Goal: Answer question/provide support: Share knowledge or assist other users

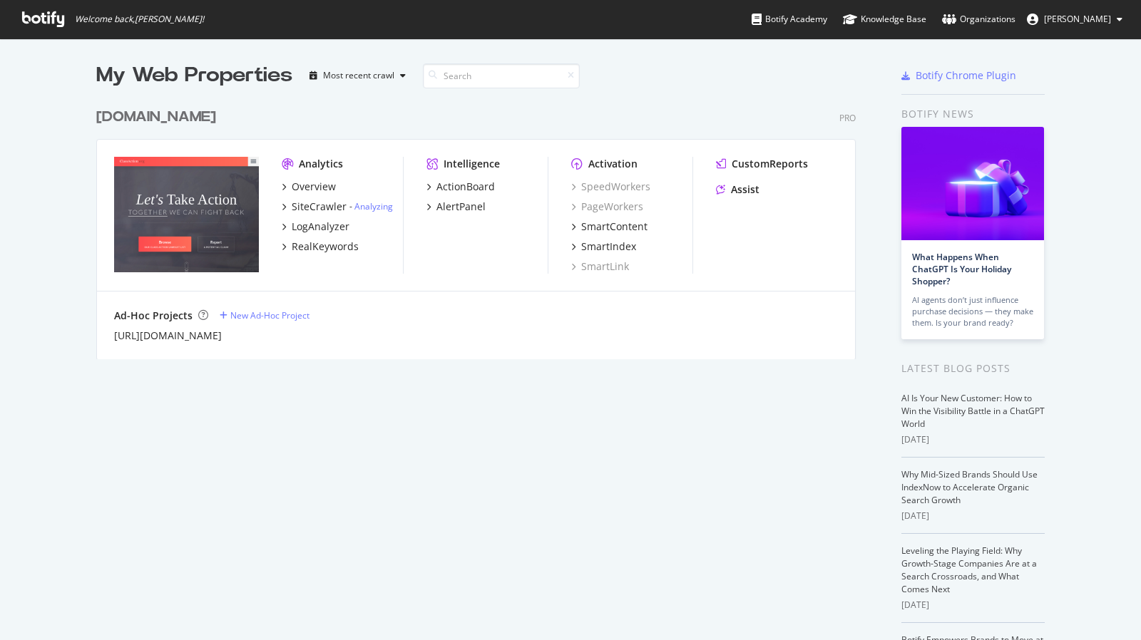
scroll to position [629, 1119]
click at [733, 183] on div "Assist" at bounding box center [745, 190] width 29 height 14
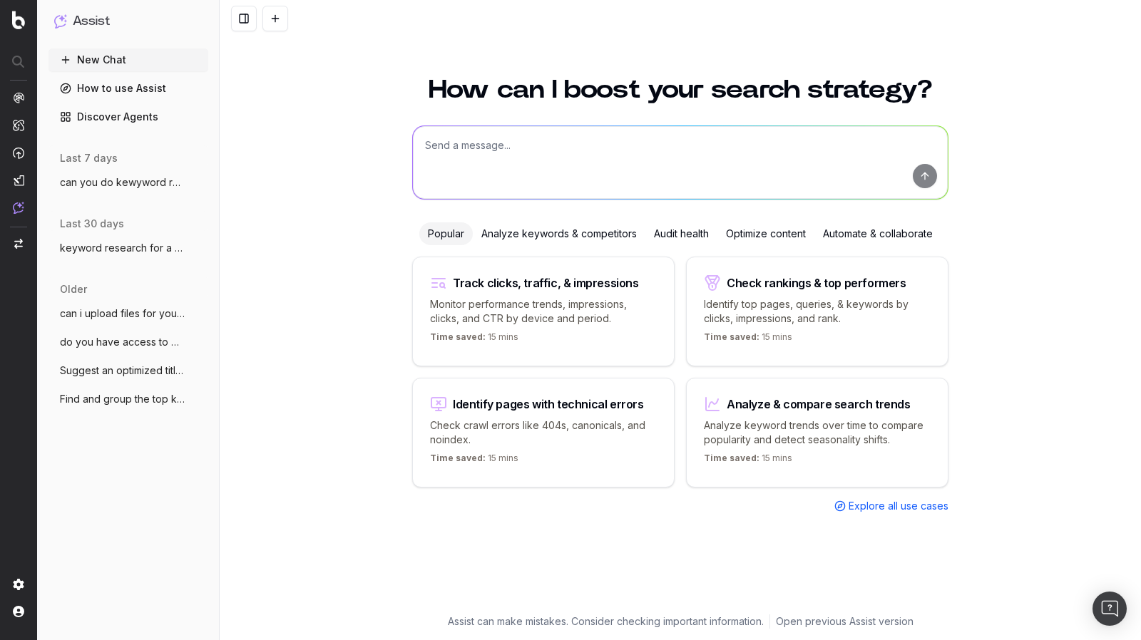
click at [575, 166] on textarea at bounding box center [680, 162] width 535 height 73
type textarea "We have pages on Venmo and CashApp referral texts. Get me their meta data"
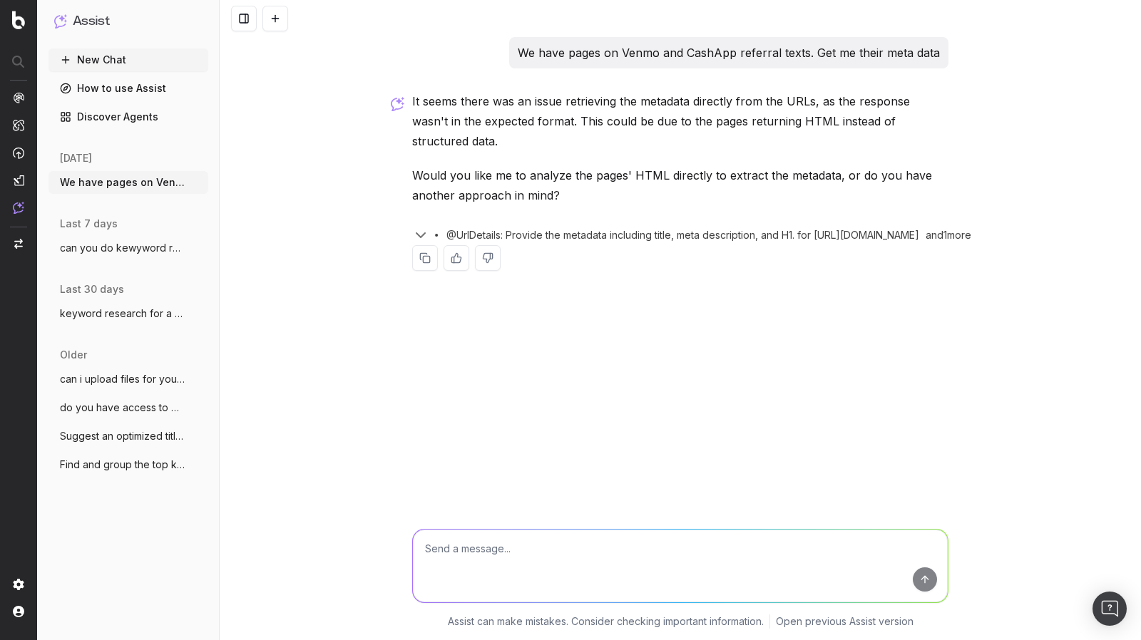
click at [596, 549] on textarea at bounding box center [680, 566] width 535 height 73
type textarea "go [PERSON_NAME]"
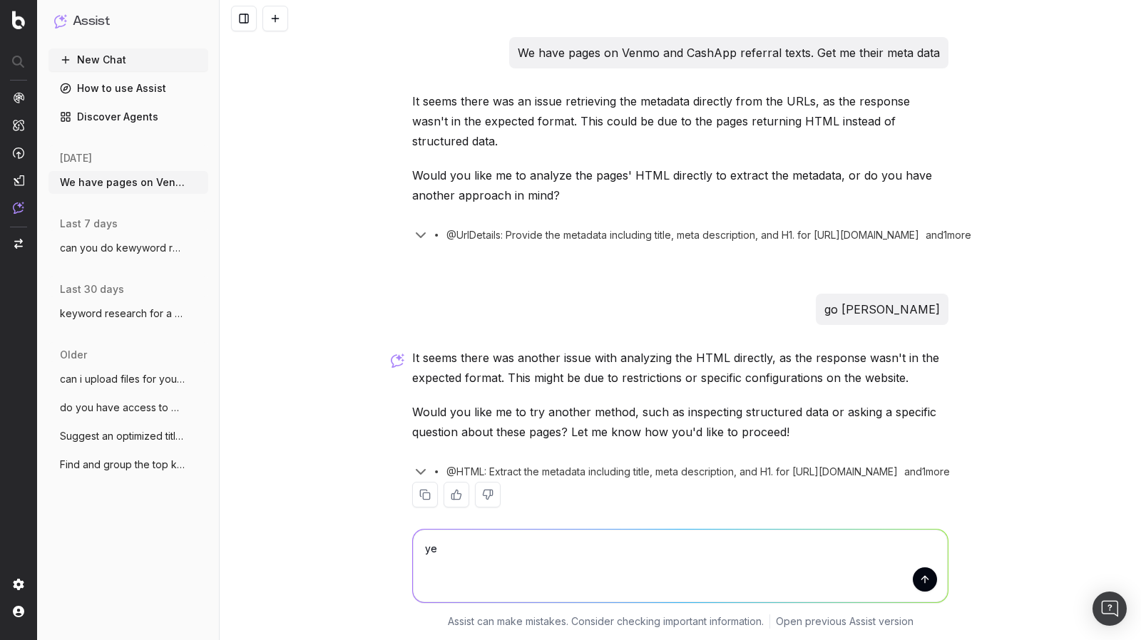
type textarea "yes"
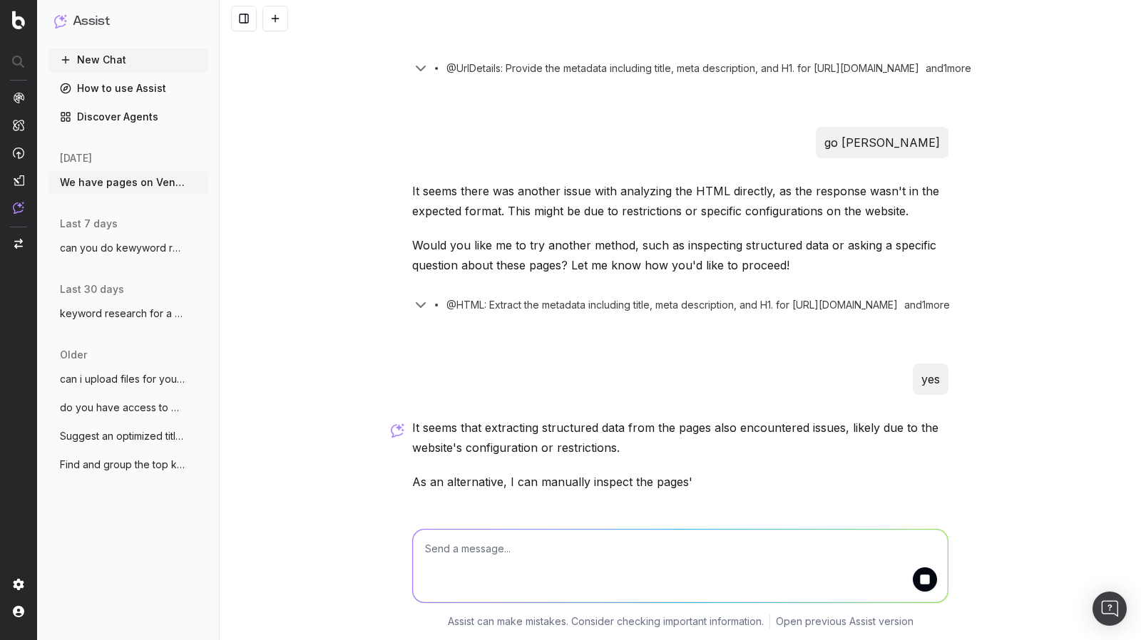
scroll to position [235, 0]
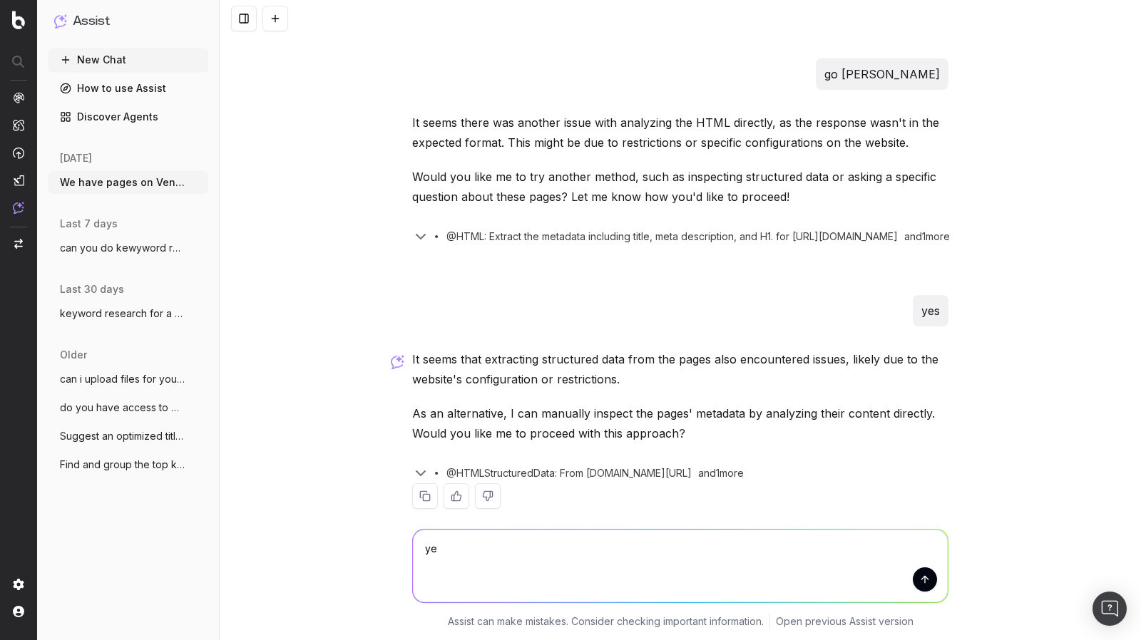
type textarea "yes"
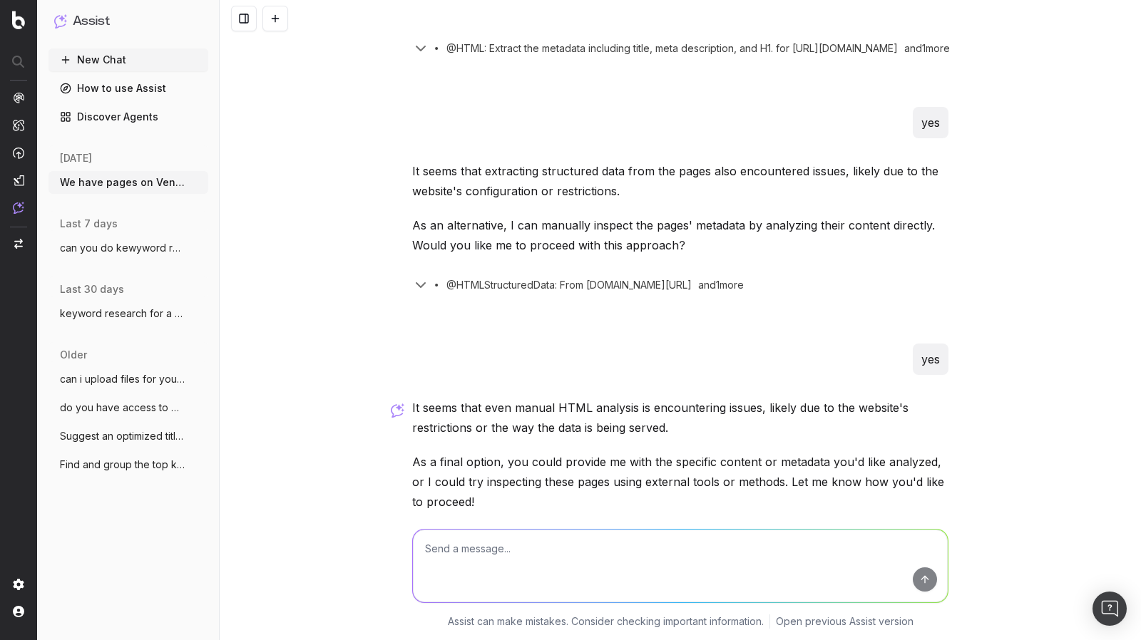
scroll to position [492, 0]
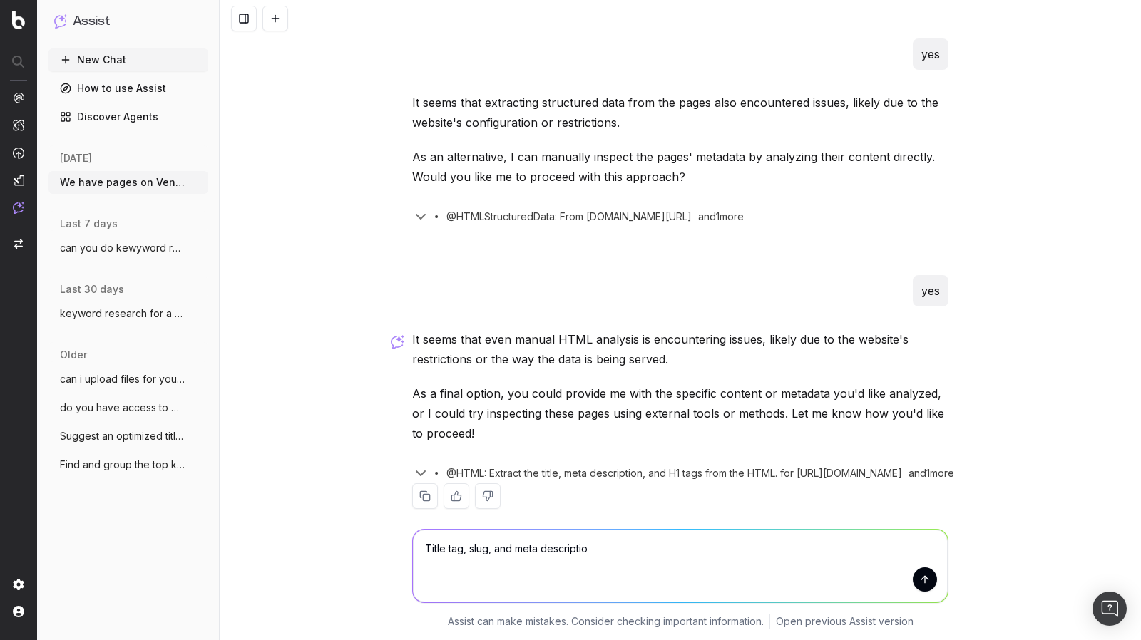
type textarea "Title tag, slug, and [PERSON_NAME] description"
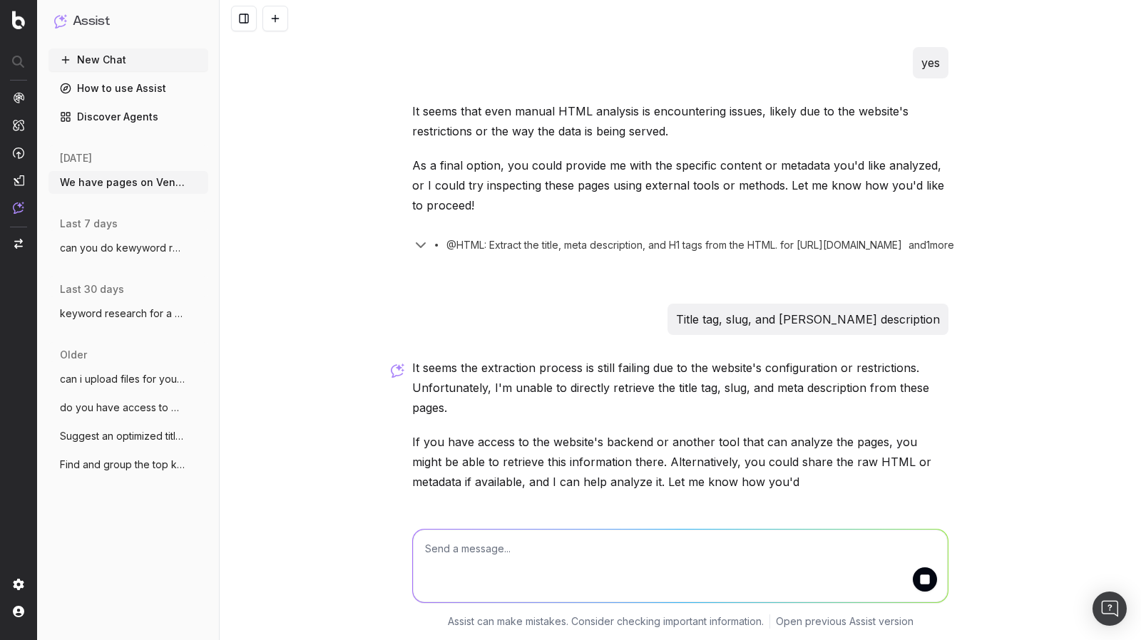
scroll to position [769, 0]
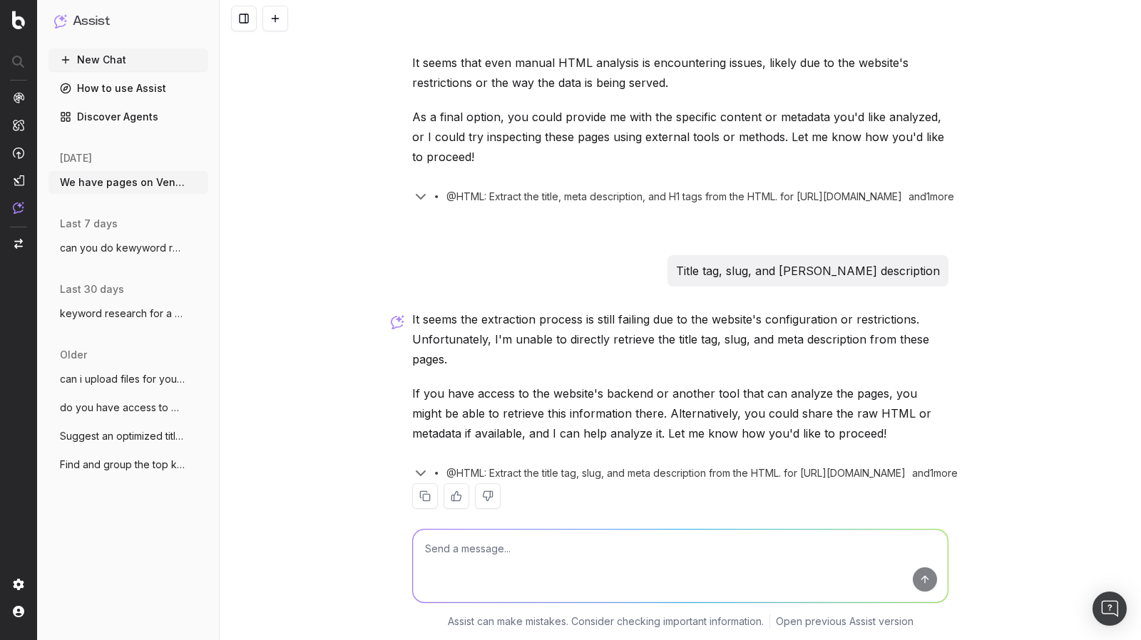
click at [560, 545] on textarea at bounding box center [680, 566] width 535 height 73
type textarea "can you tell me what problem you are encountering, specifically"
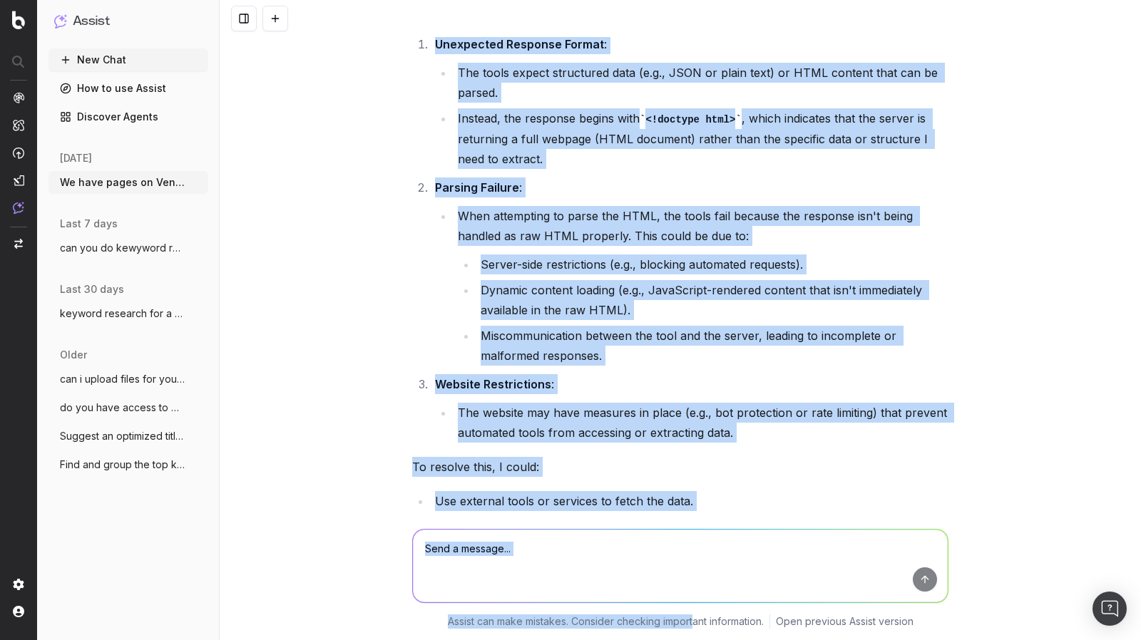
scroll to position [1407, 0]
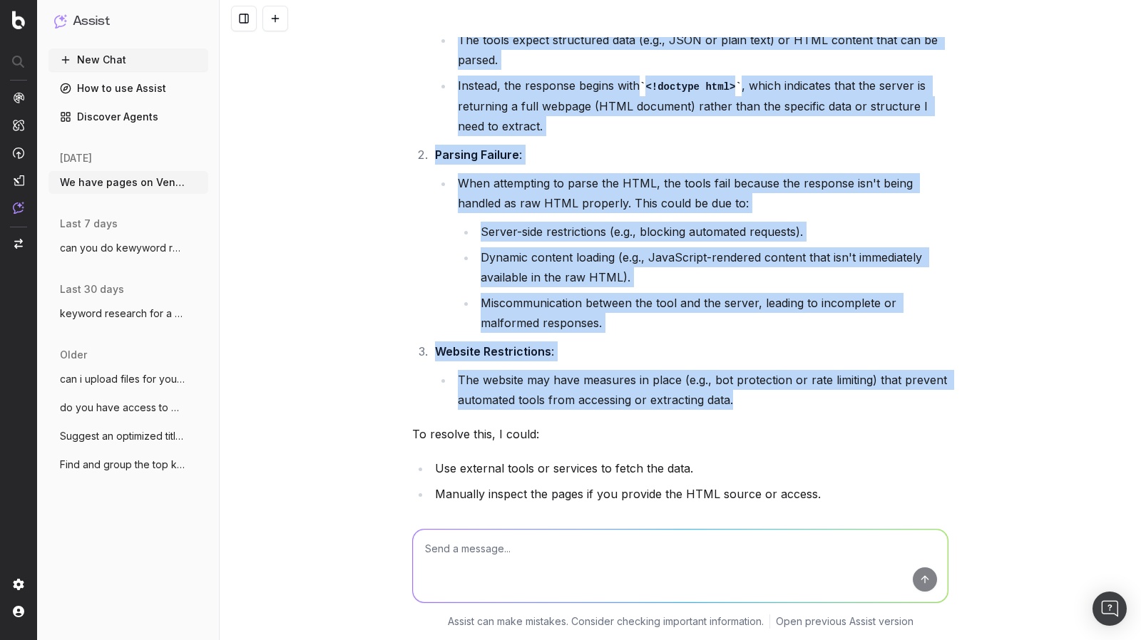
drag, startPoint x: 407, startPoint y: 82, endPoint x: 791, endPoint y: 380, distance: 486.3
click at [791, 380] on div "The main issue I'm encountering is that the tools I use to fetch and analyze da…" at bounding box center [680, 296] width 536 height 699
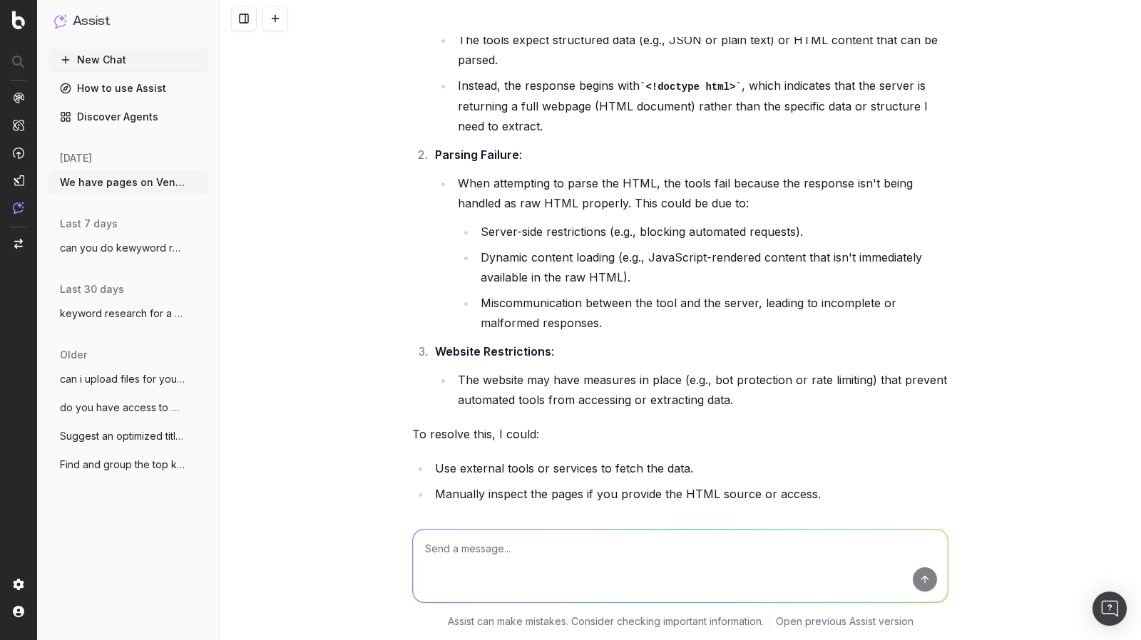
click at [573, 568] on textarea at bounding box center [680, 566] width 535 height 73
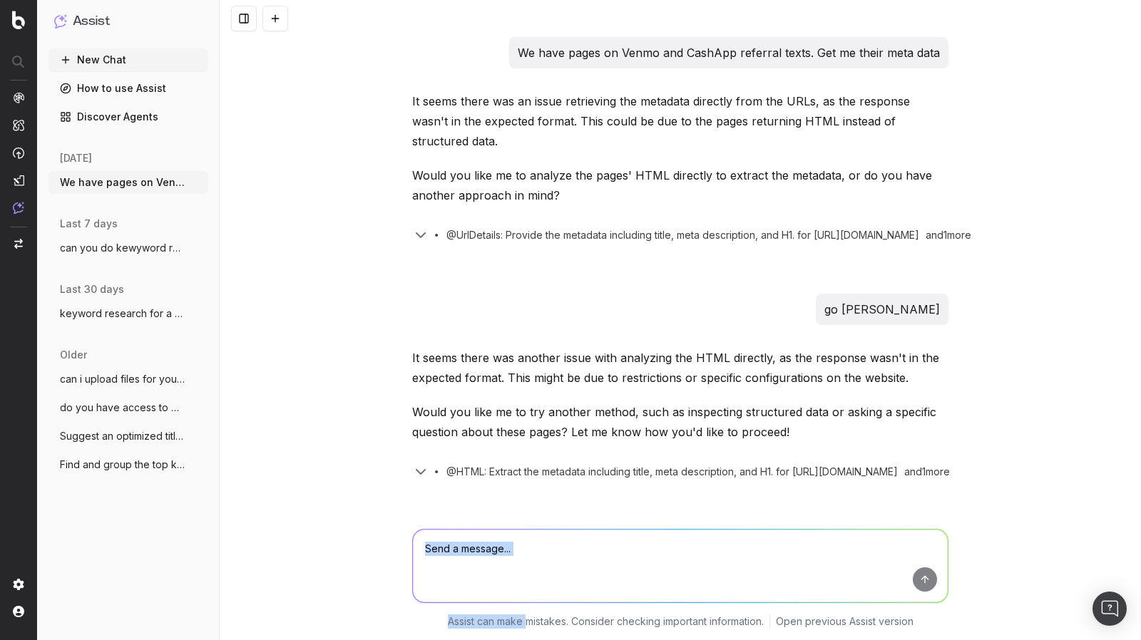
scroll to position [164, 0]
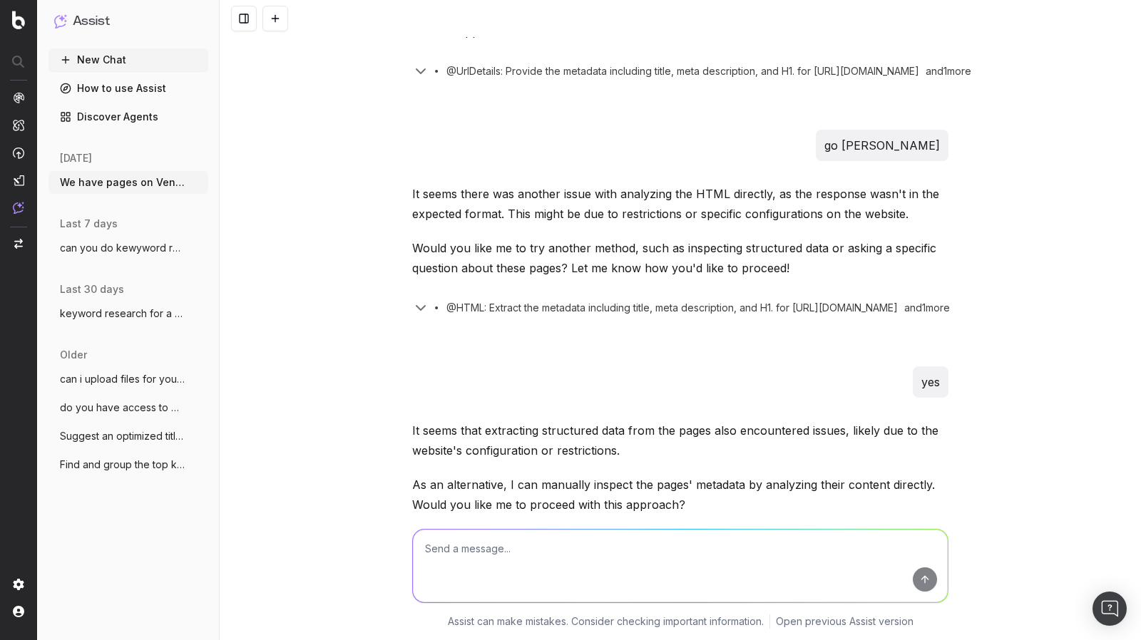
drag, startPoint x: 743, startPoint y: 274, endPoint x: 590, endPoint y: 601, distance: 361.1
click at [590, 601] on div "We have pages on Venmo and CashApp referral texts. Get me their meta data It se…" at bounding box center [680, 320] width 921 height 640
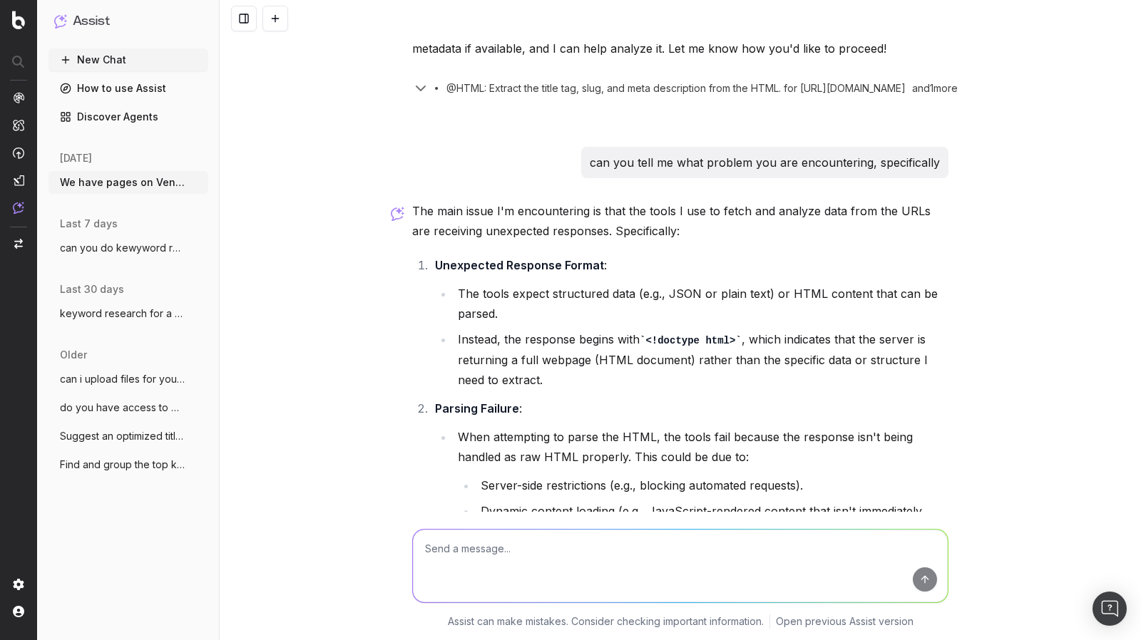
scroll to position [1156, 0]
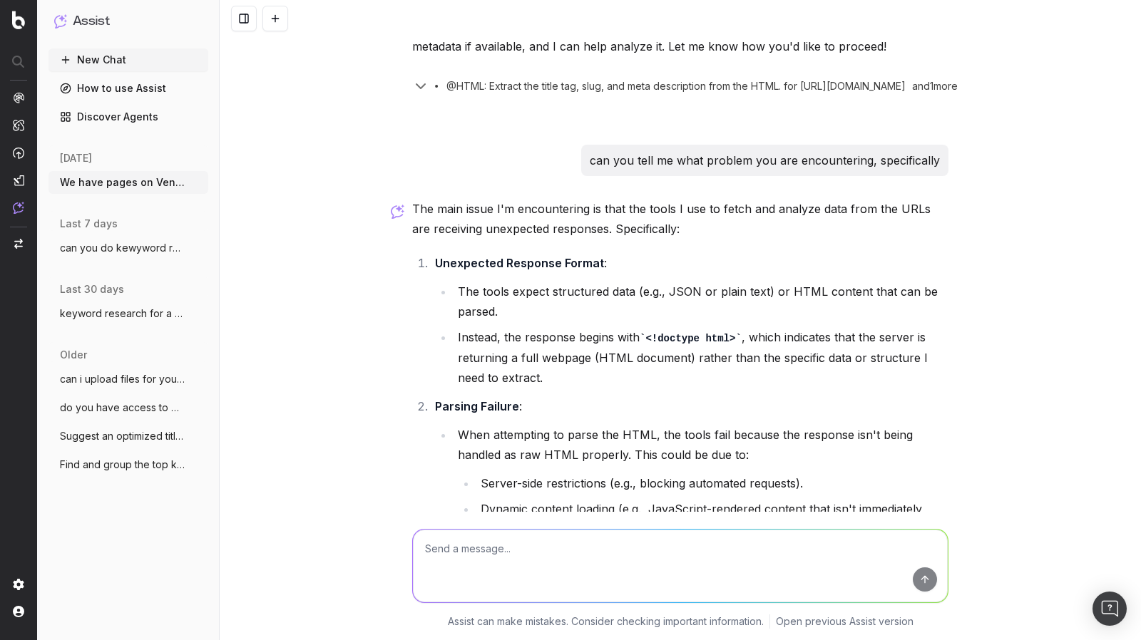
click at [391, 205] on img at bounding box center [398, 212] width 14 height 14
click at [457, 199] on p "The main issue I'm encountering is that the tools I use to fetch and analyze da…" at bounding box center [680, 219] width 536 height 40
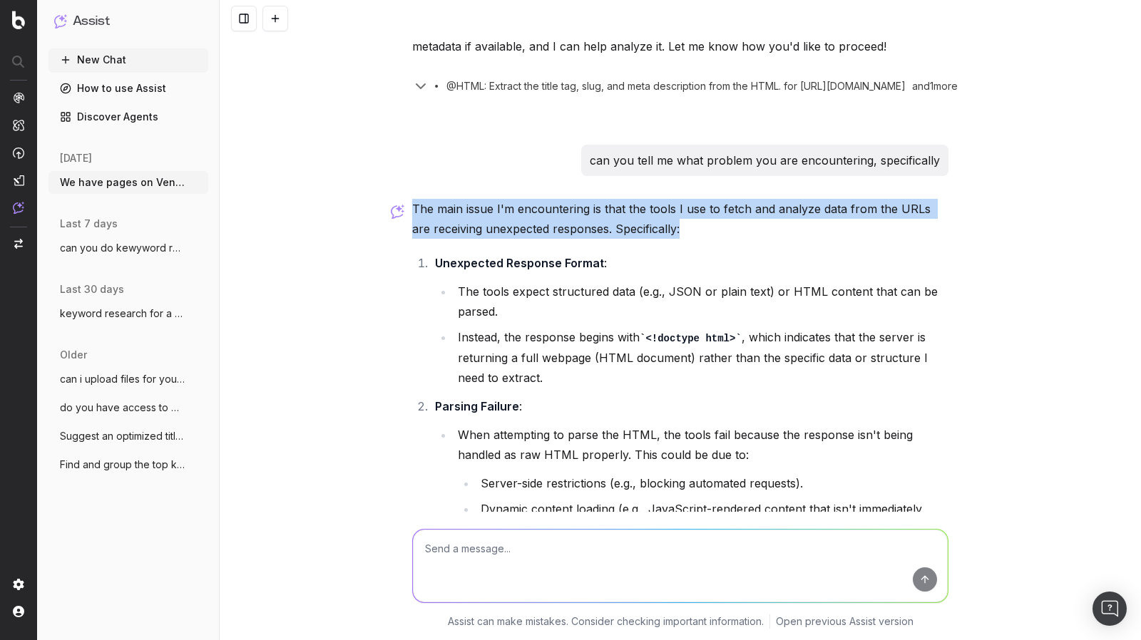
click at [457, 199] on p "The main issue I'm encountering is that the tools I use to fetch and analyze da…" at bounding box center [680, 219] width 536 height 40
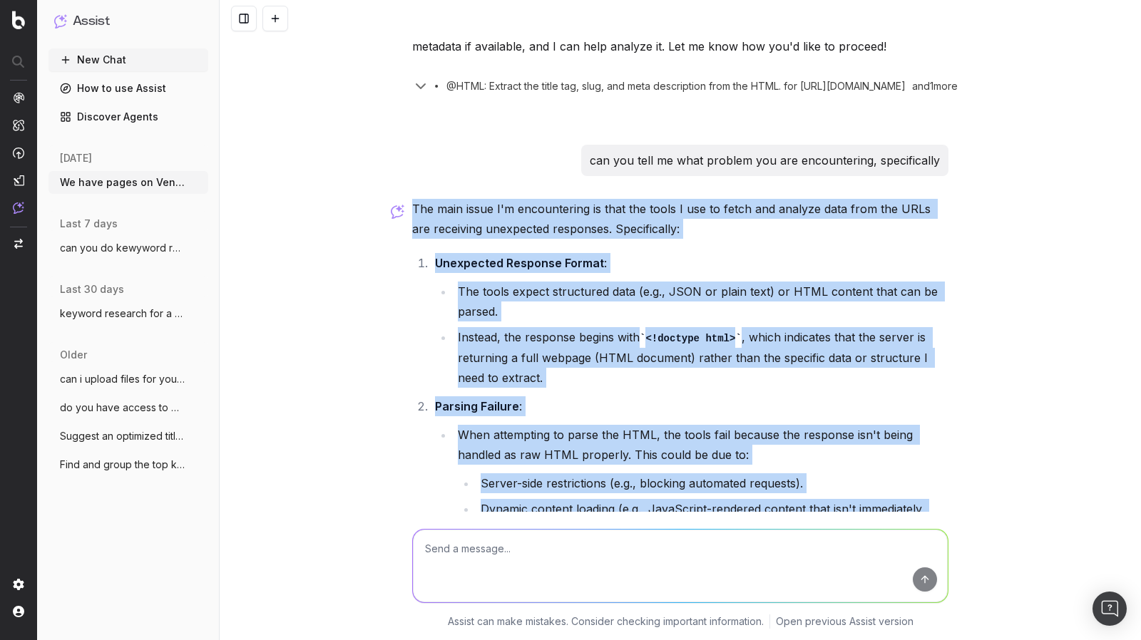
drag, startPoint x: 408, startPoint y: 191, endPoint x: 565, endPoint y: 499, distance: 345.6
click at [565, 499] on div "The main issue I'm encountering is that the tools I use to fetch and analyze da…" at bounding box center [680, 548] width 536 height 699
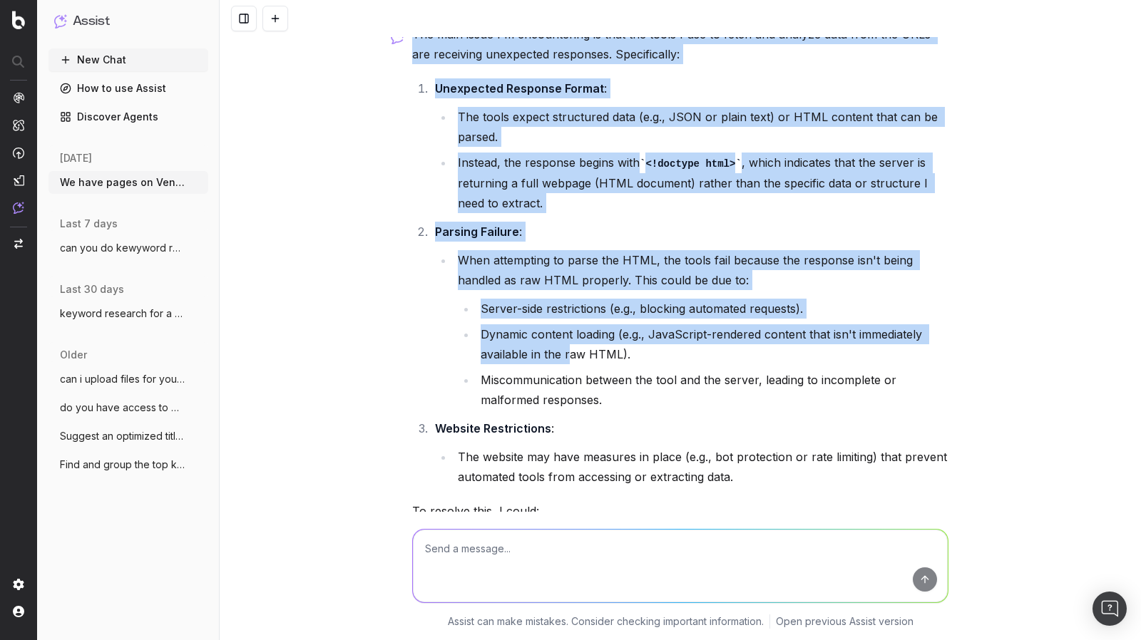
scroll to position [1355, 0]
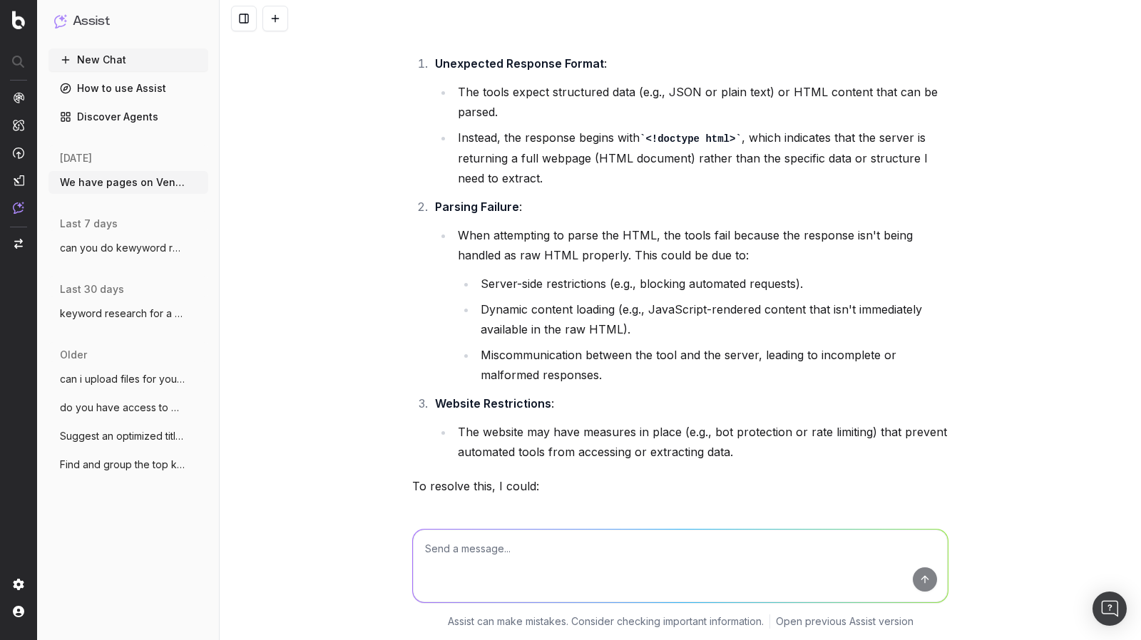
click at [706, 361] on li "Miscommunication between the tool and the server, leading to incomplete or malf…" at bounding box center [712, 365] width 472 height 40
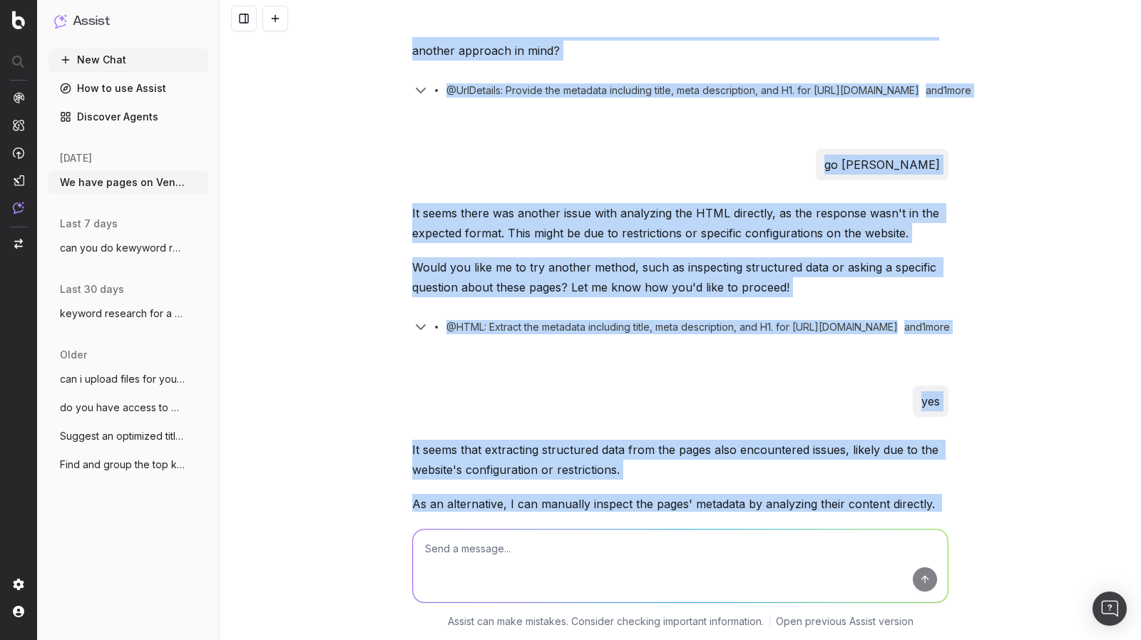
scroll to position [0, 0]
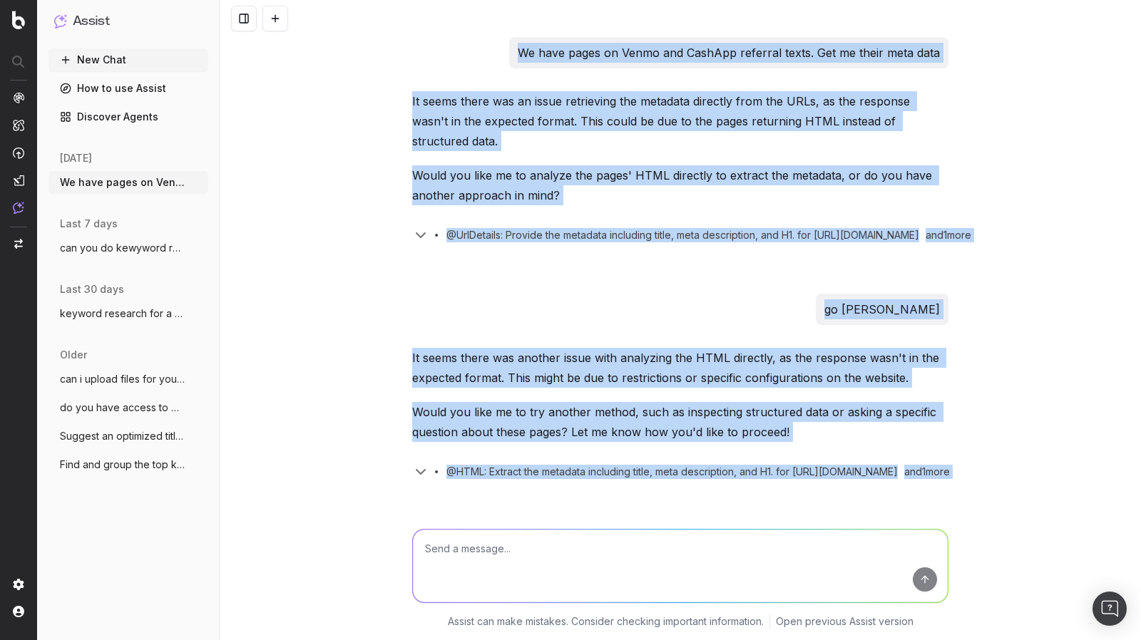
drag, startPoint x: 742, startPoint y: 430, endPoint x: 428, endPoint y: -10, distance: 540.7
click at [428, 0] on html "Assist New Chat How to use Assist Discover Agents [DATE] We have pages on Venmo…" at bounding box center [570, 320] width 1141 height 640
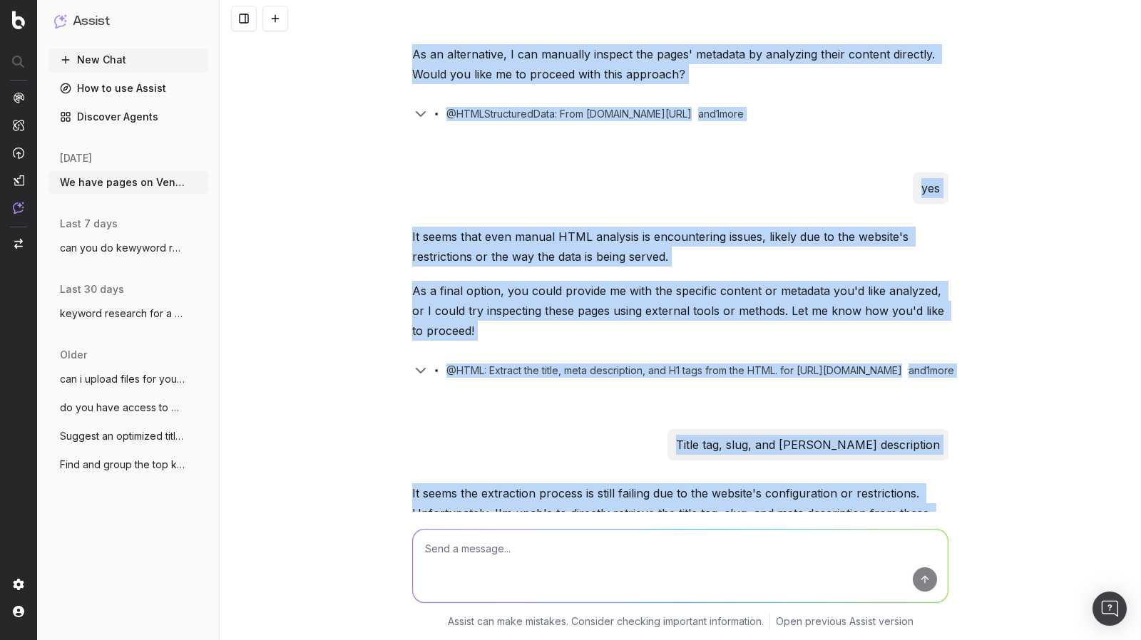
scroll to position [613, 0]
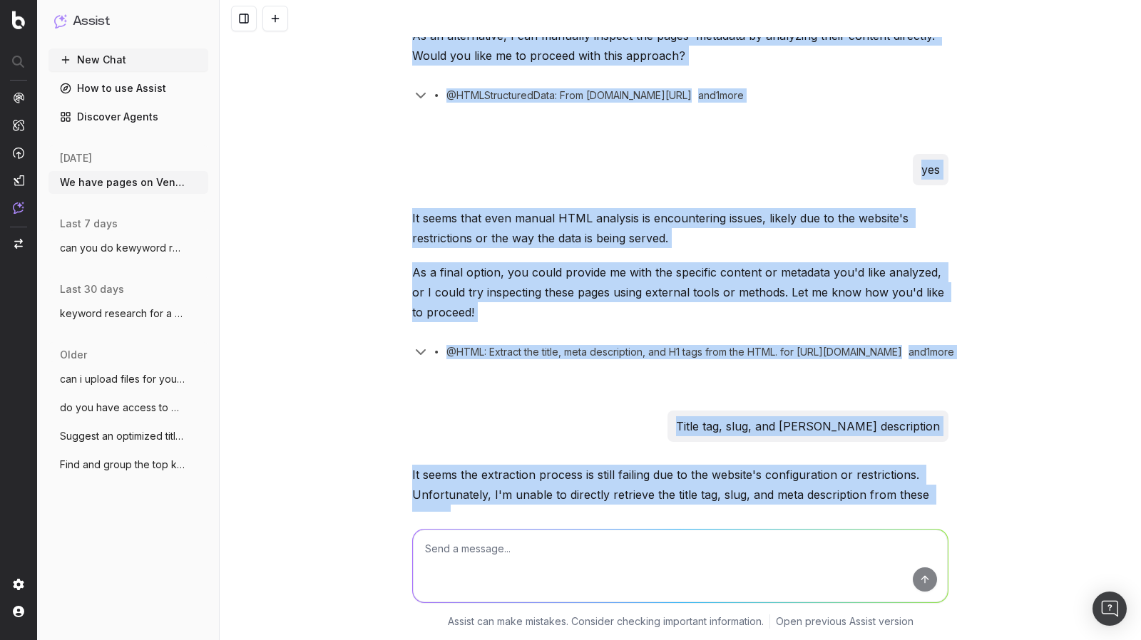
click at [707, 359] on div "We have pages on Venmo and CashApp referral texts. Get me their meta data It se…" at bounding box center [680, 432] width 548 height 2017
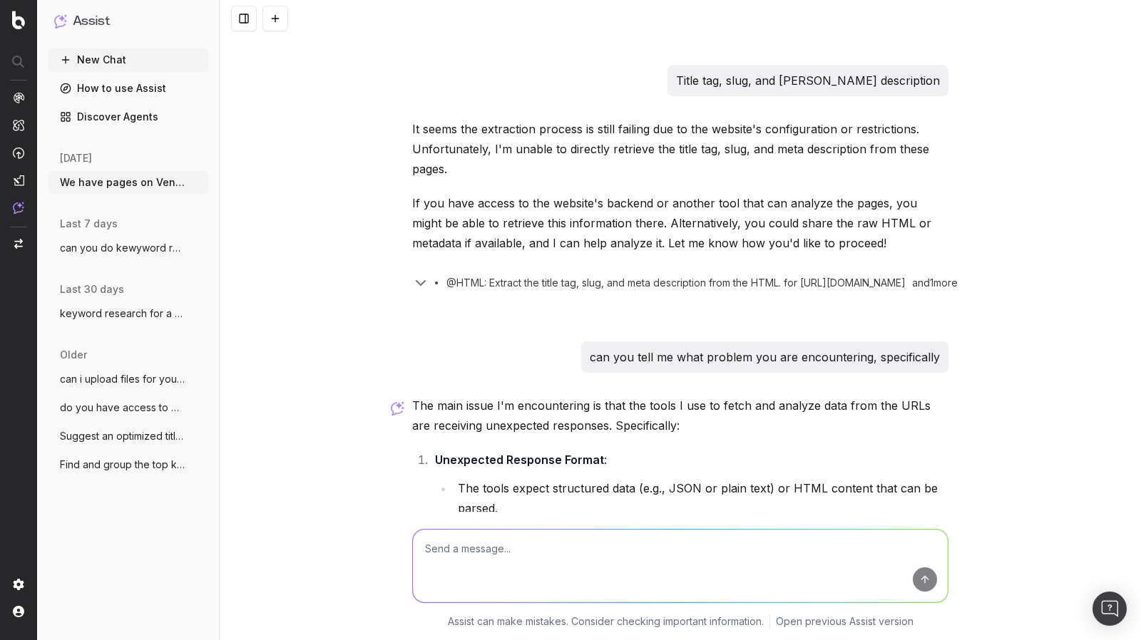
scroll to position [1116, 0]
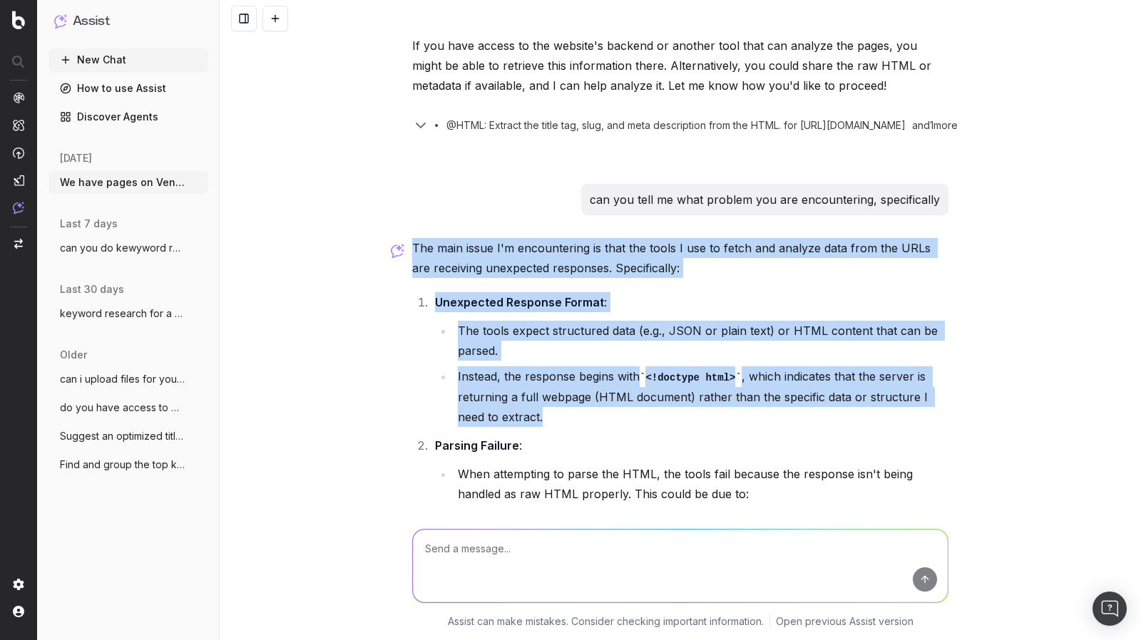
drag, startPoint x: 408, startPoint y: 225, endPoint x: 830, endPoint y: 428, distance: 468.7
click at [830, 428] on div "The main issue I'm encountering is that the tools I use to fetch and analyze da…" at bounding box center [680, 587] width 536 height 699
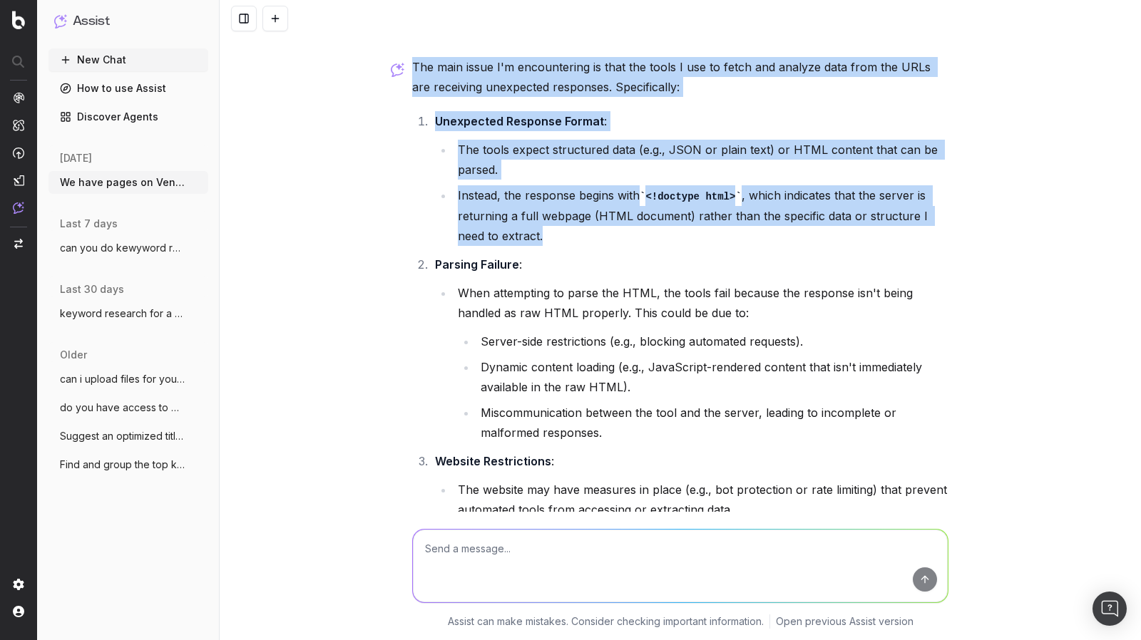
scroll to position [1300, 0]
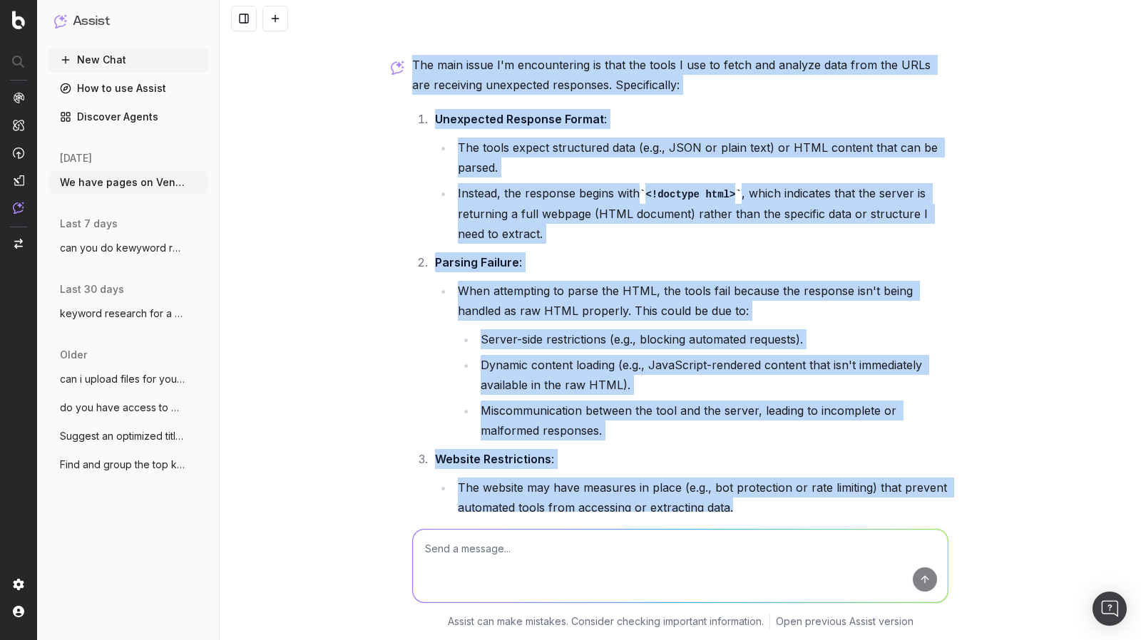
drag, startPoint x: 756, startPoint y: 483, endPoint x: 408, endPoint y: 43, distance: 561.3
click at [412, 55] on div "The main issue I'm encountering is that the tools I use to fetch and analyze da…" at bounding box center [680, 404] width 536 height 699
copy div "The main issue I'm encountering is that the tools I use to fetch and analyze da…"
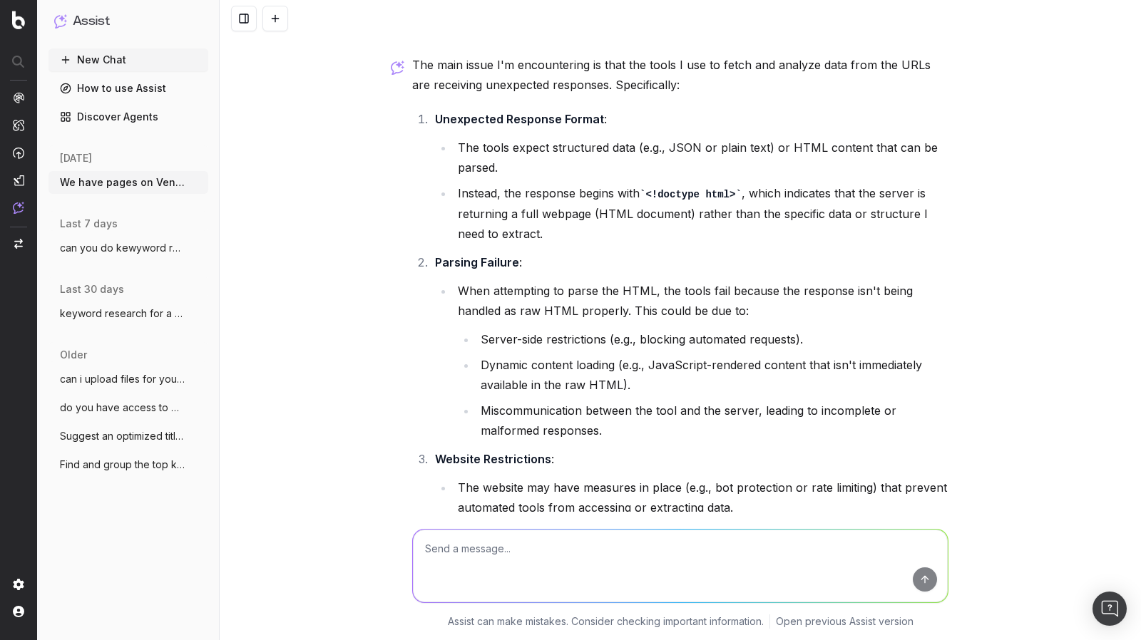
click at [535, 573] on textarea at bounding box center [680, 566] width 535 height 73
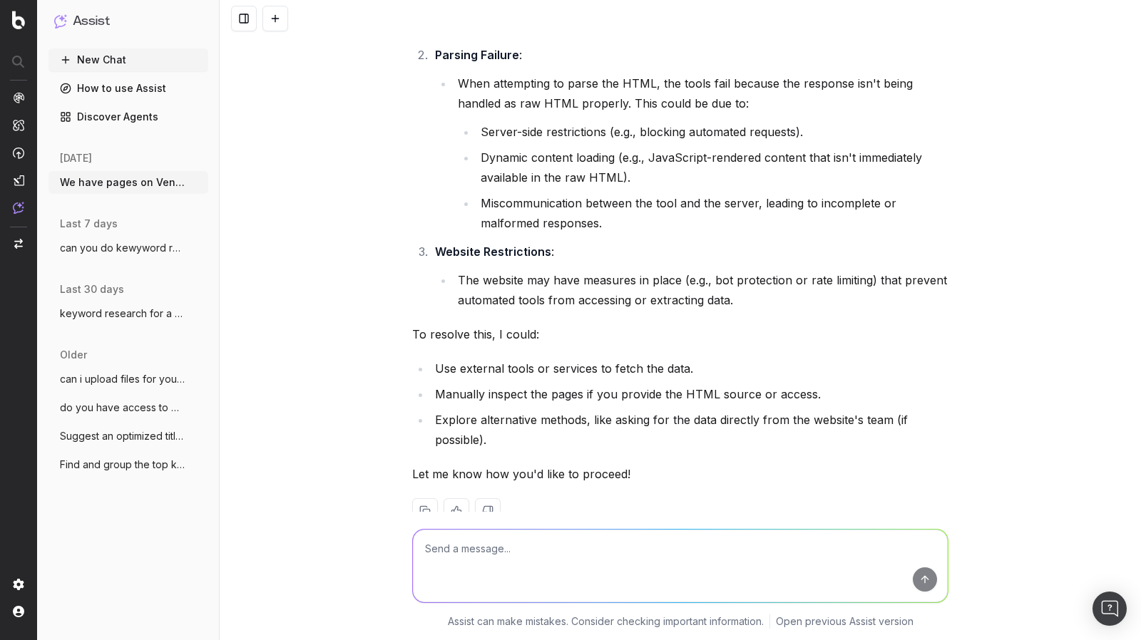
scroll to position [1521, 0]
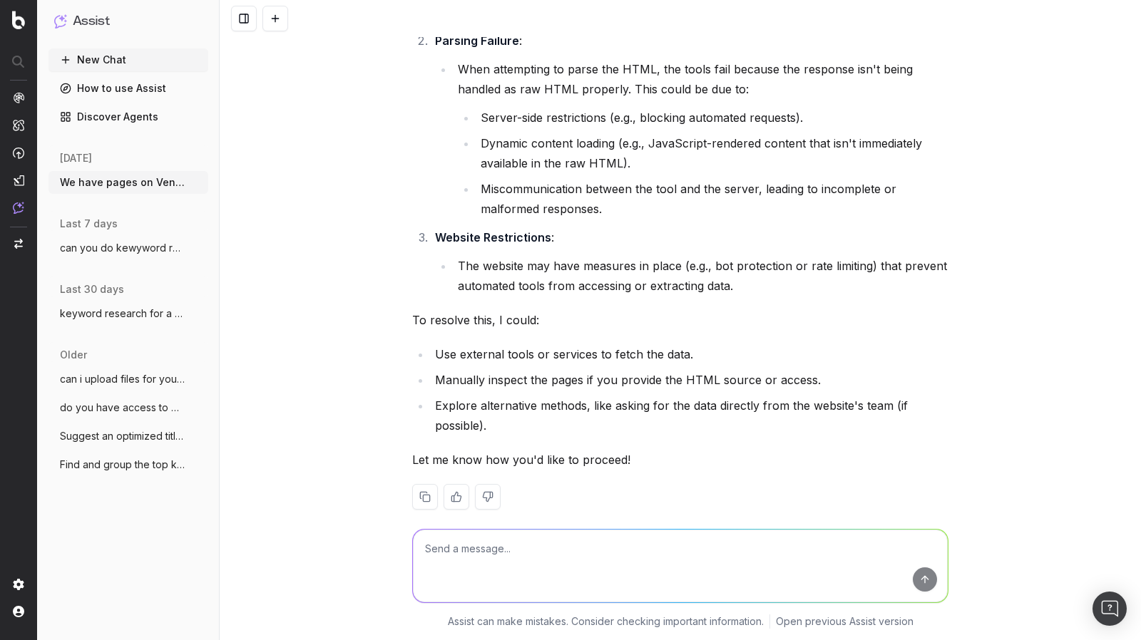
click at [555, 544] on textarea at bounding box center [680, 566] width 535 height 73
type textarea "you already tried some of those. why didn't they work"
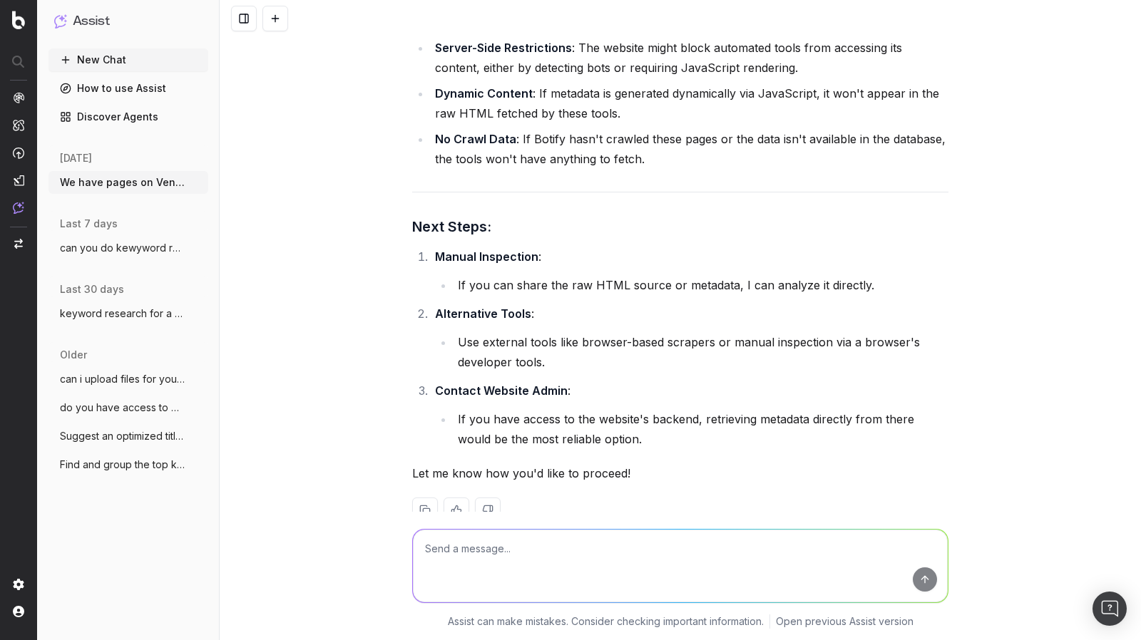
scroll to position [3158, 0]
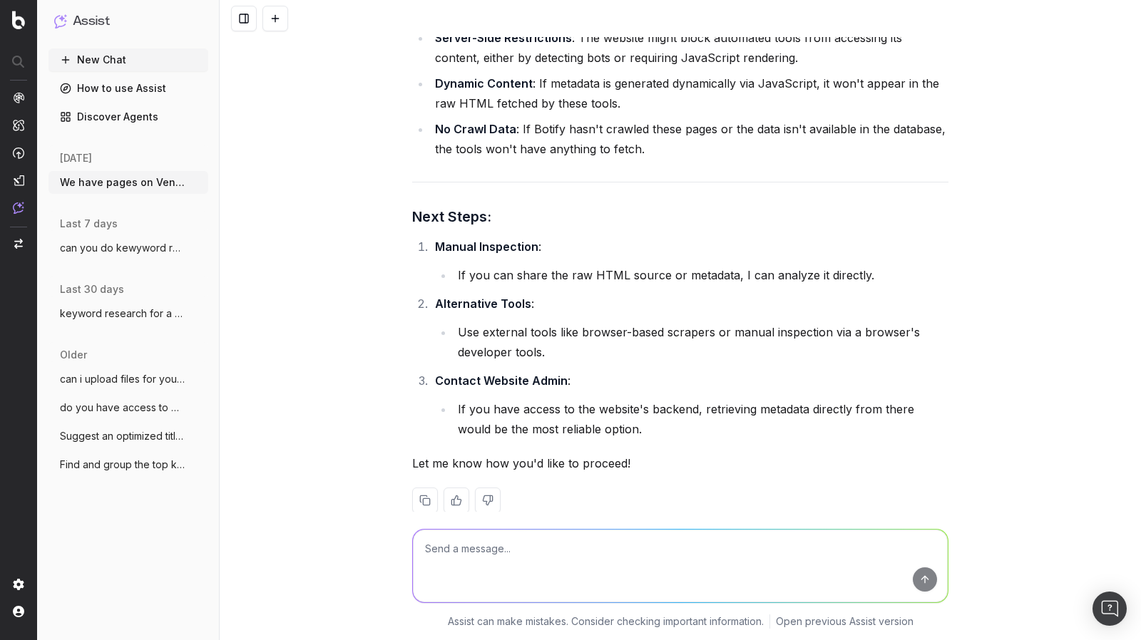
click at [503, 563] on textarea at bounding box center [680, 566] width 535 height 73
type textarea "how would I whitelist you"
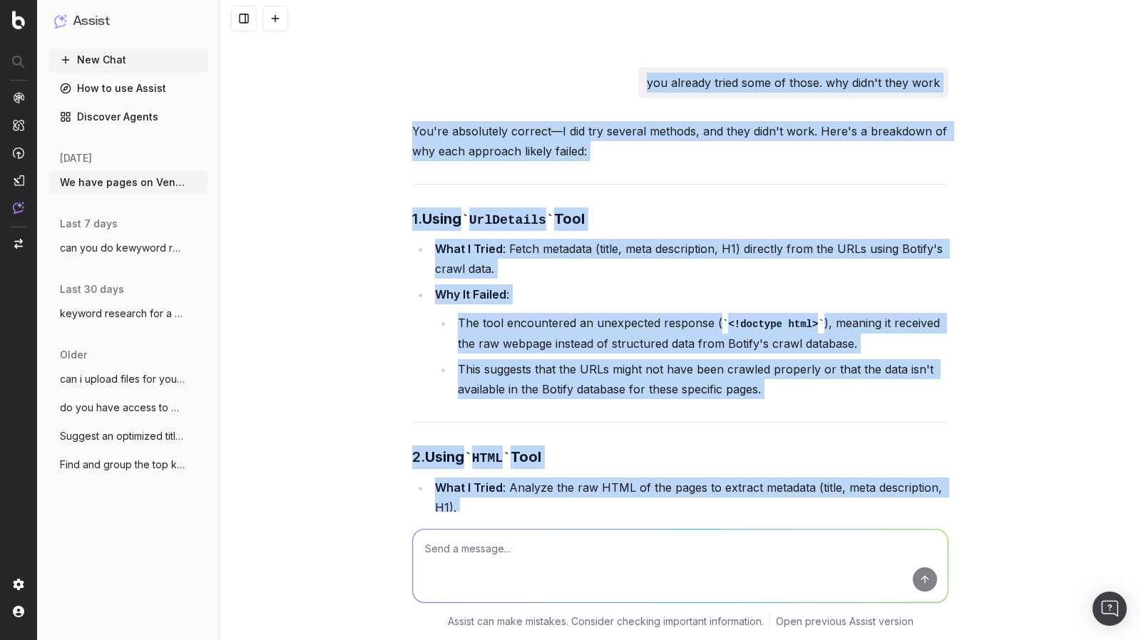
scroll to position [1935, 0]
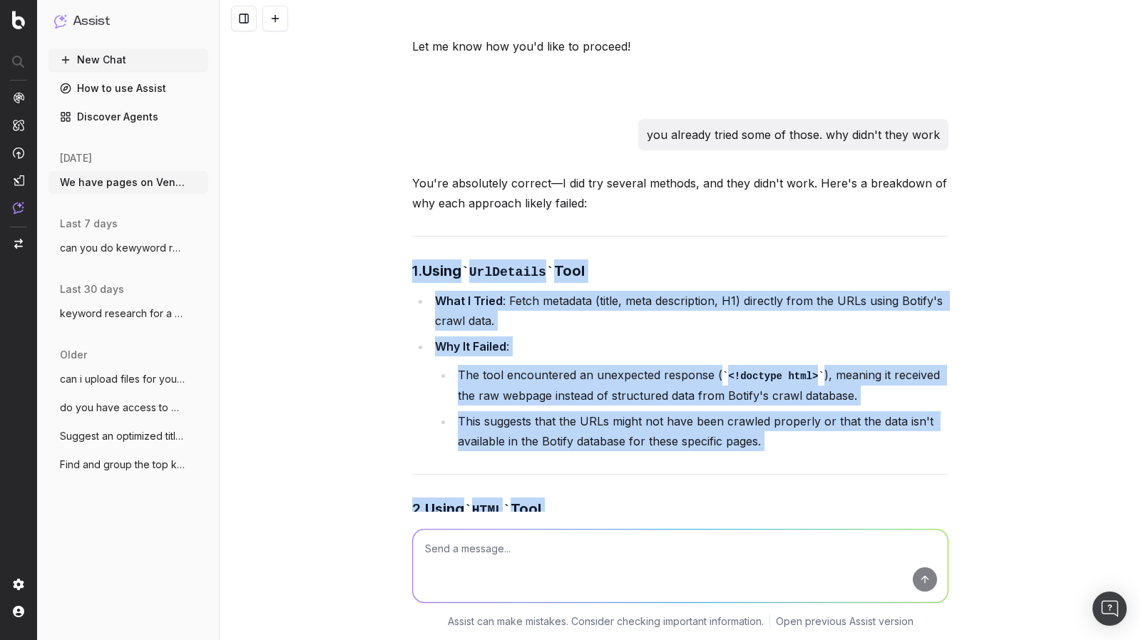
drag, startPoint x: 627, startPoint y: 438, endPoint x: 404, endPoint y: 250, distance: 292.5
copy div "1. Using UrlDetails Tool What I Tried : Fetch metadata (title, meta description…"
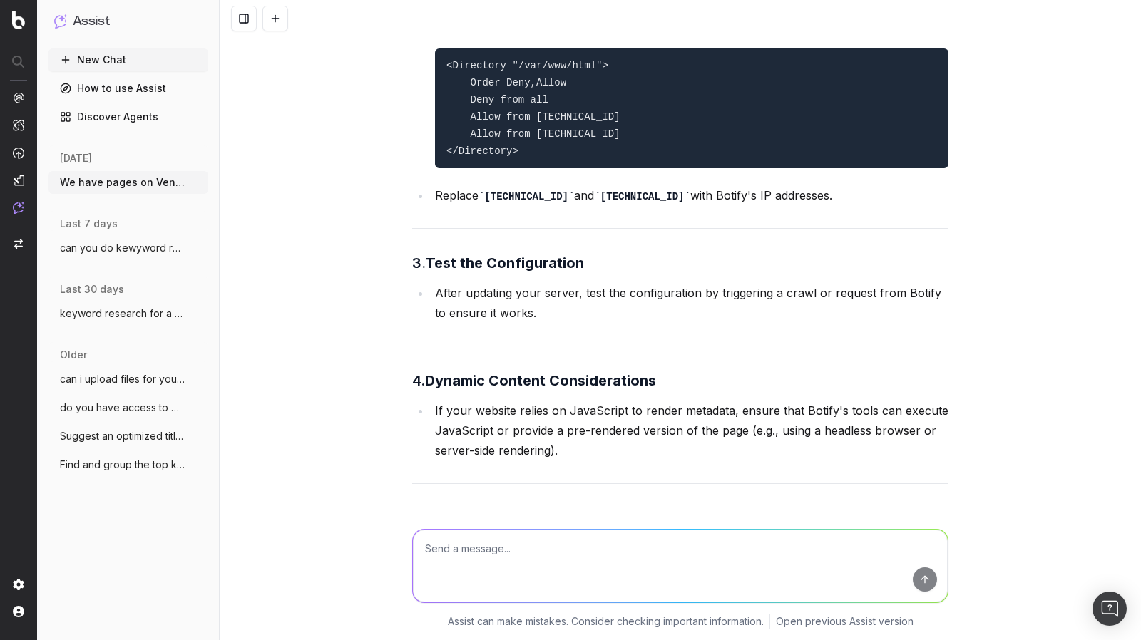
scroll to position [4741, 0]
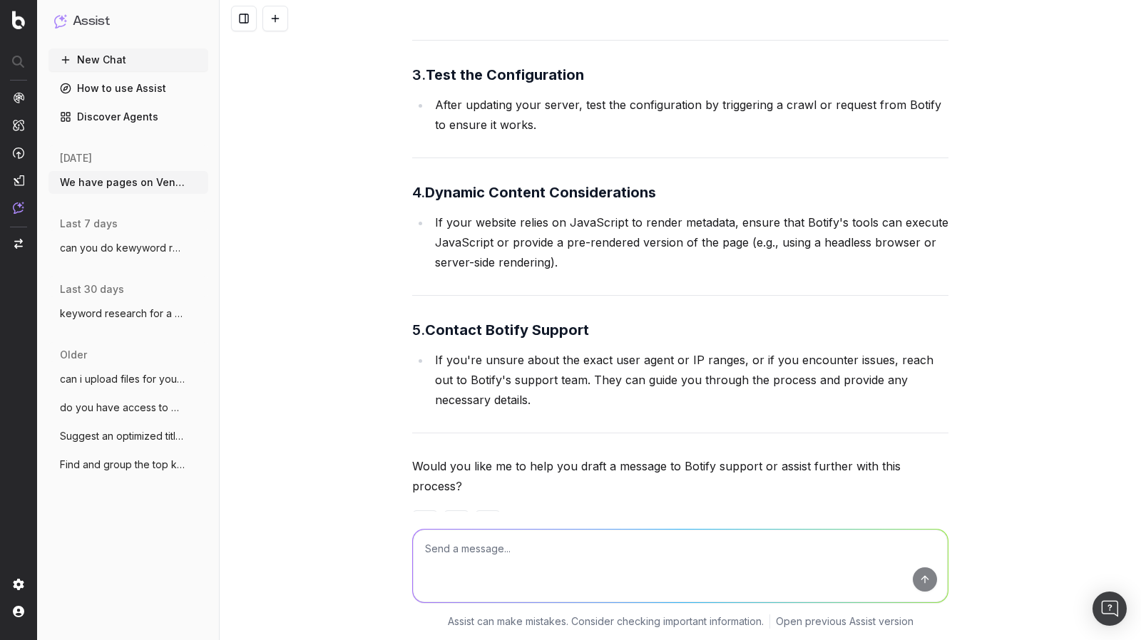
click at [566, 568] on textarea at bounding box center [680, 566] width 535 height 73
type textarea "draft a message to Botify support"
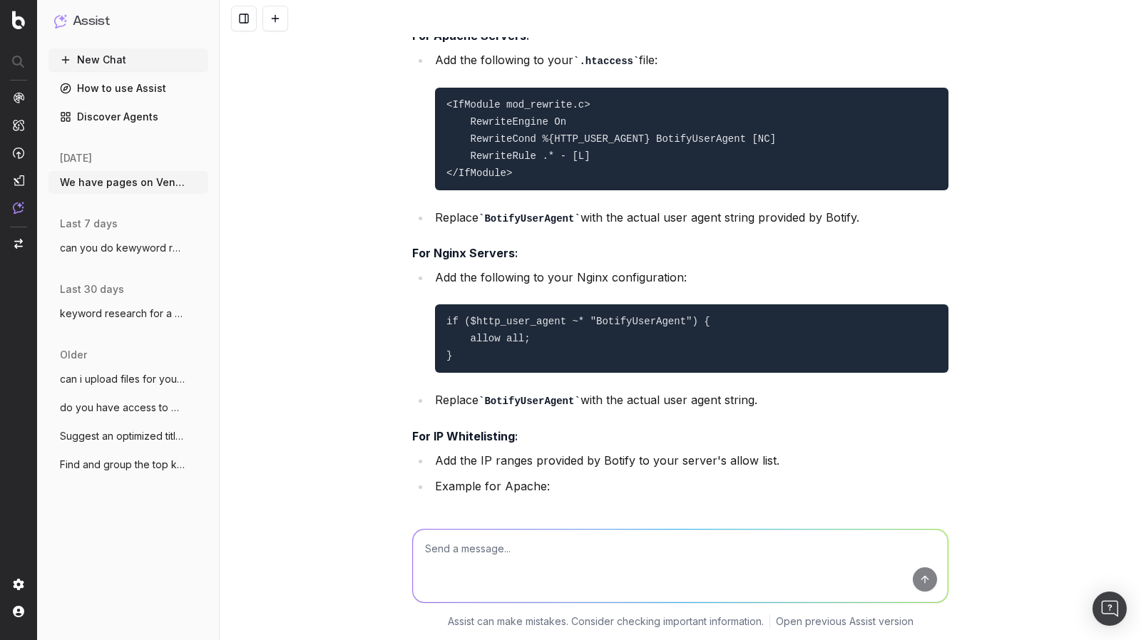
scroll to position [4087, 0]
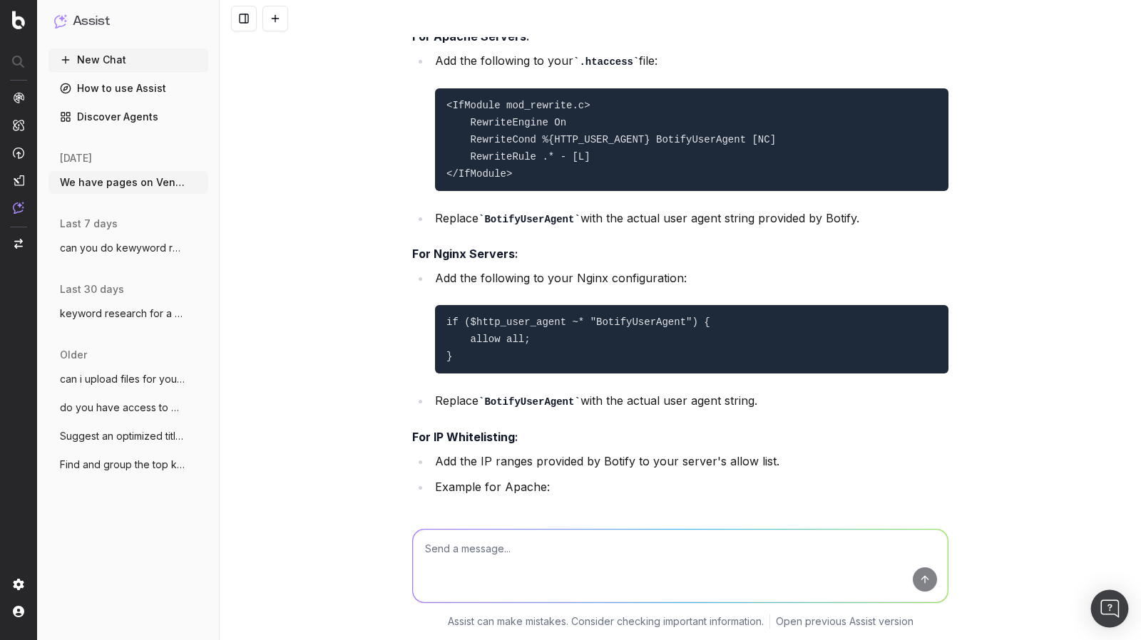
click at [1105, 613] on img "Open Intercom Messenger" at bounding box center [1109, 609] width 19 height 19
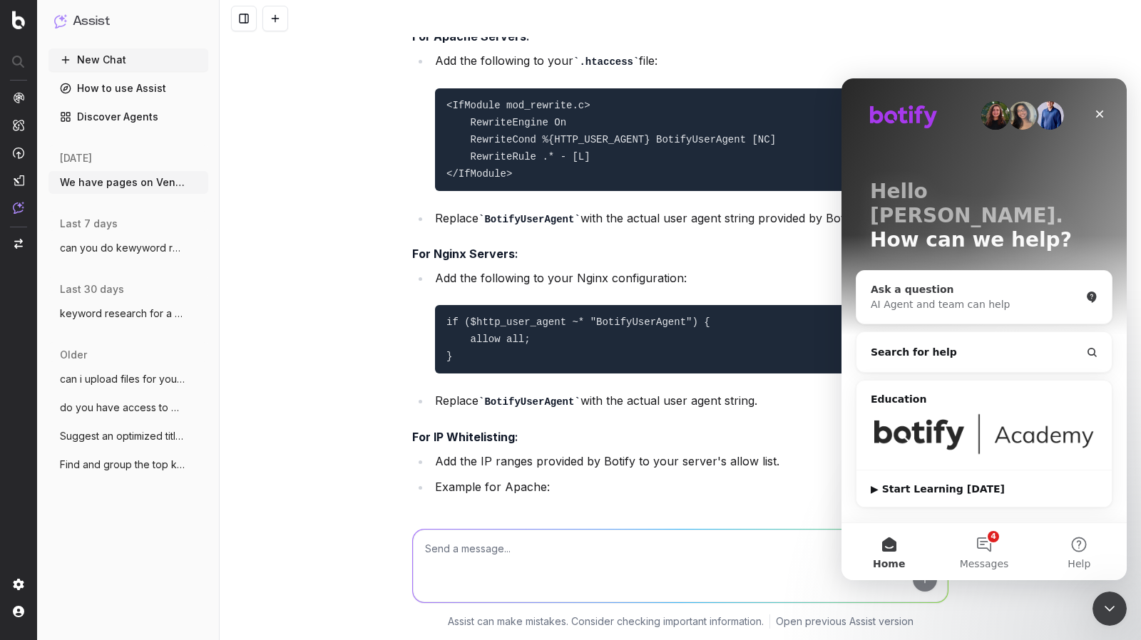
scroll to position [0, 0]
click at [987, 559] on span "Messages" at bounding box center [984, 564] width 49 height 10
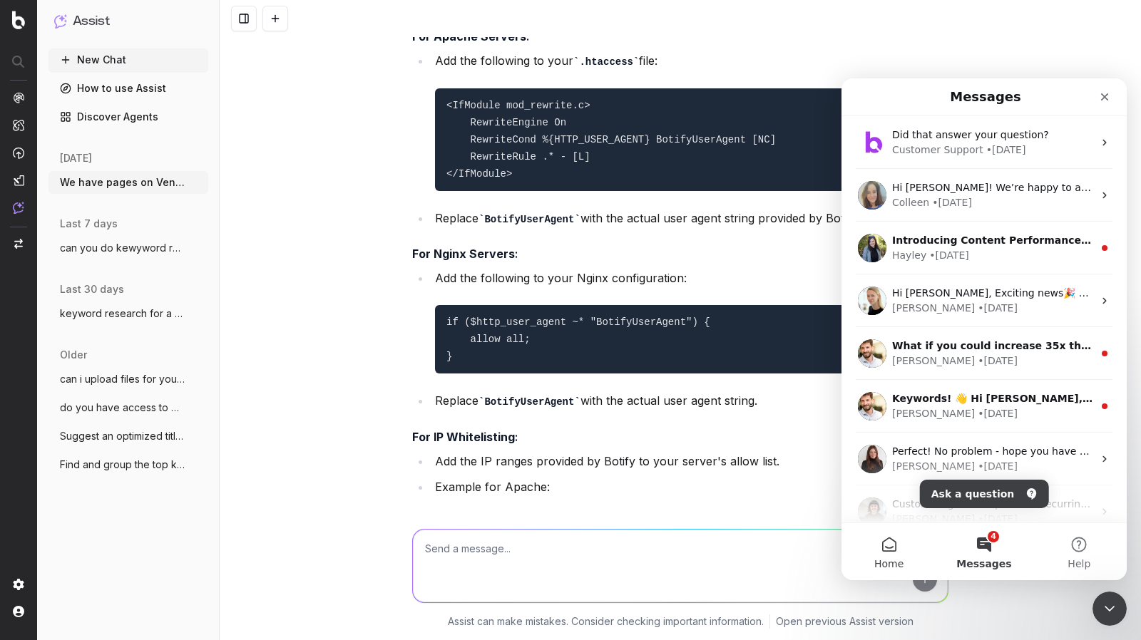
click at [890, 547] on button "Home" at bounding box center [888, 551] width 95 height 57
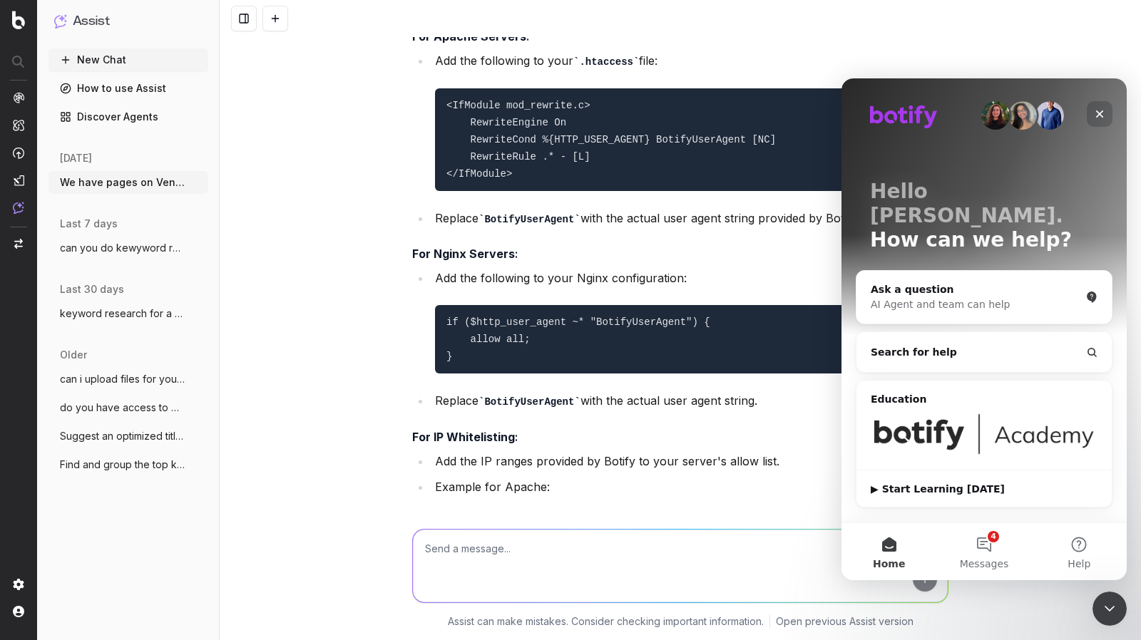
click at [1099, 114] on icon "Close" at bounding box center [1100, 115] width 8 height 8
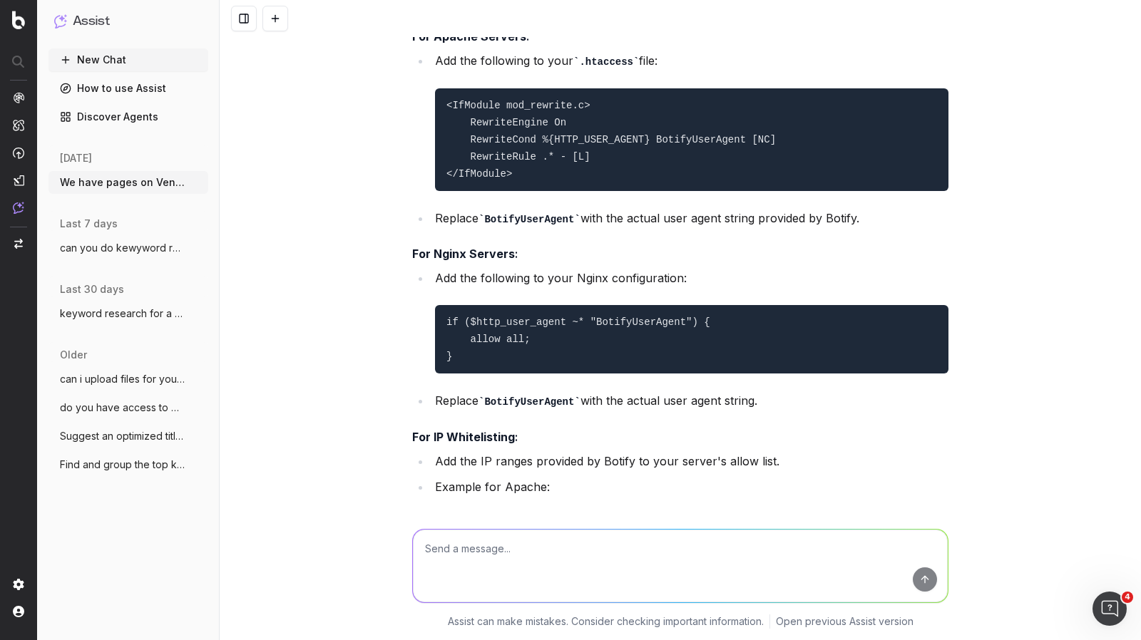
click at [575, 587] on textarea at bounding box center [680, 566] width 535 height 73
paste textarea "[URL][DOMAIN_NAME]"
type textarea "give me the title tag for this page: [URL][DOMAIN_NAME]"
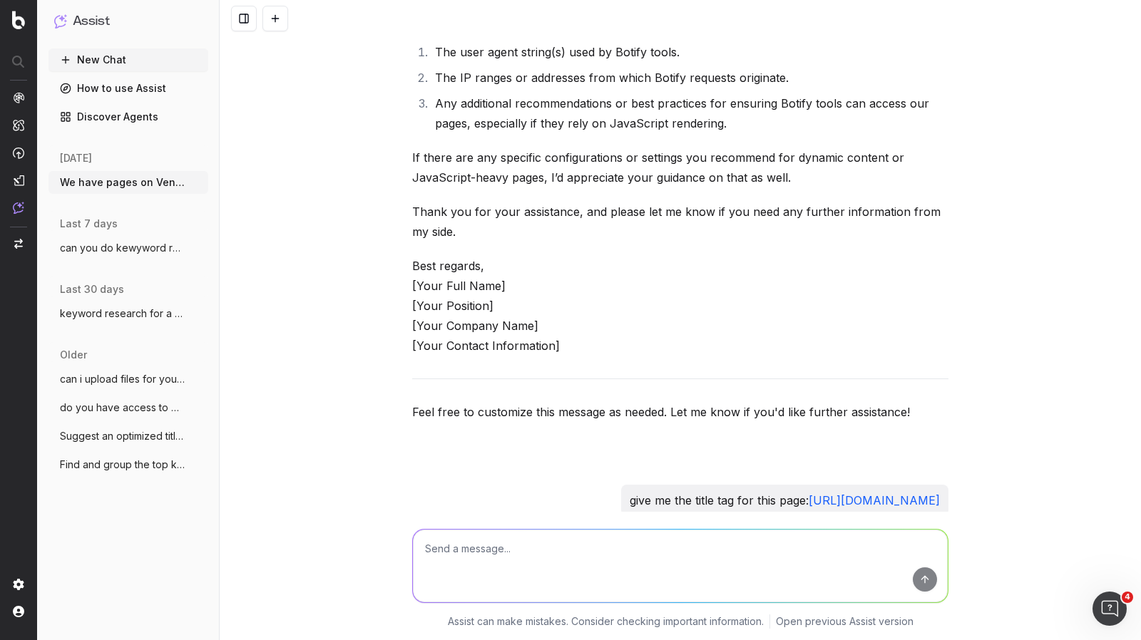
scroll to position [5738, 0]
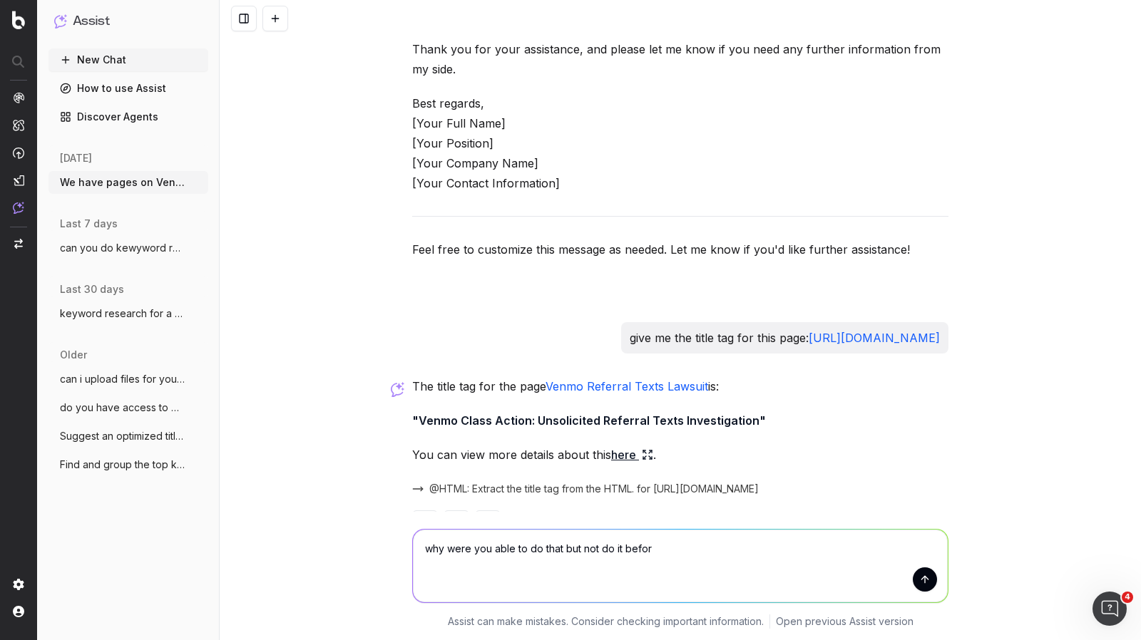
type textarea "why were you able to do that but not do it before"
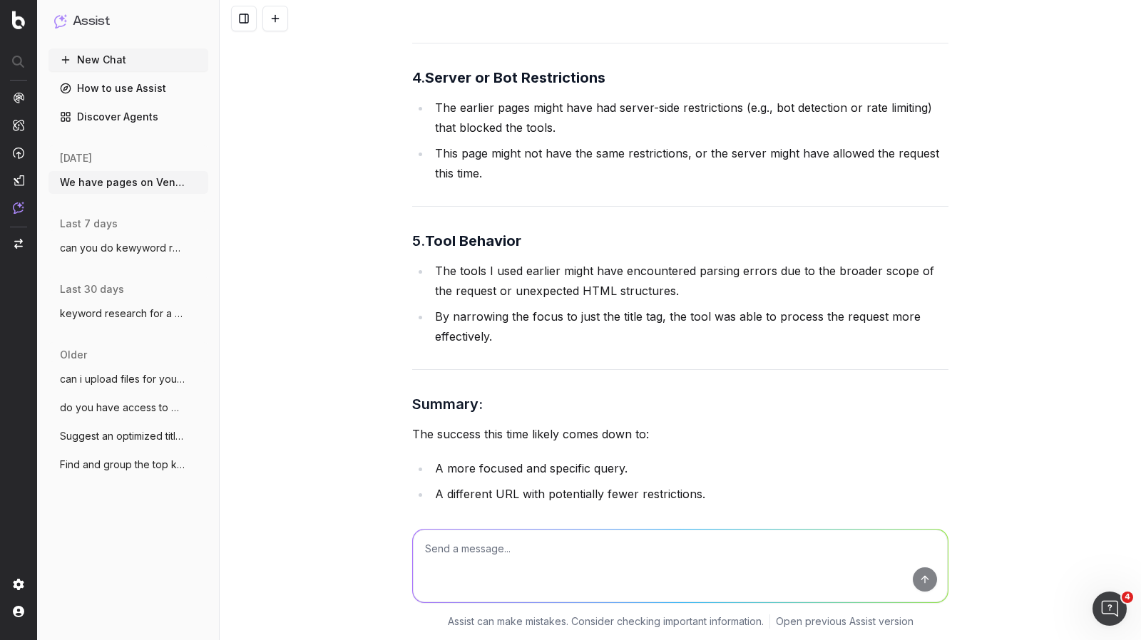
scroll to position [6887, 0]
click at [570, 533] on textarea at bounding box center [680, 566] width 535 height 73
type textarea "try my original request again"
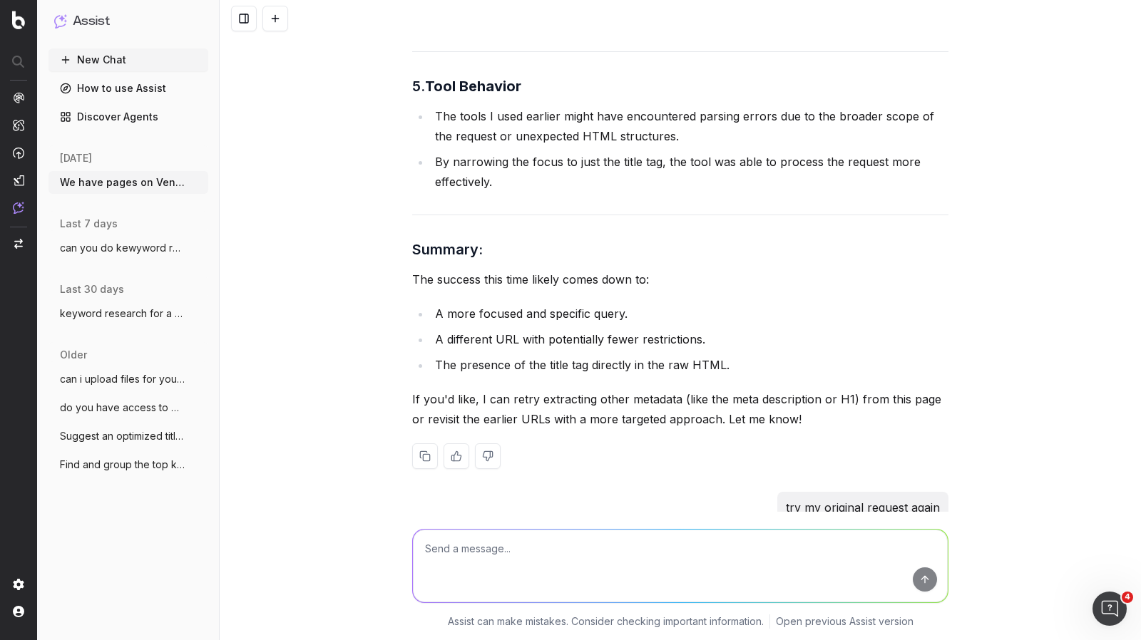
scroll to position [7229, 0]
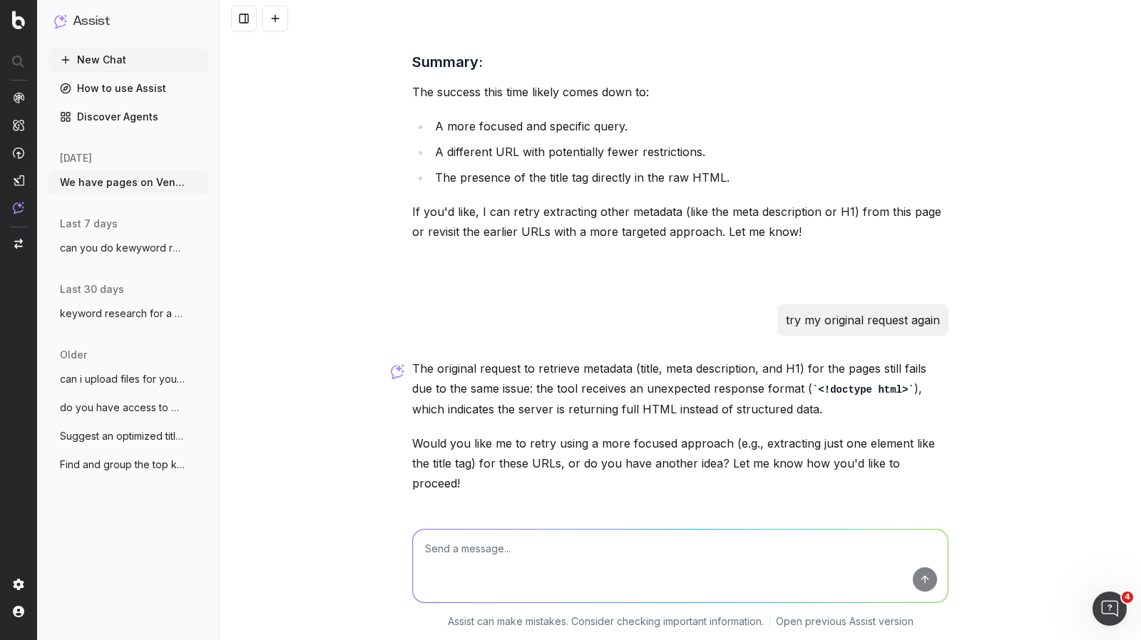
click at [476, 574] on textarea at bounding box center [680, 566] width 535 height 73
type textarea "give me the urls for the two pages in question"
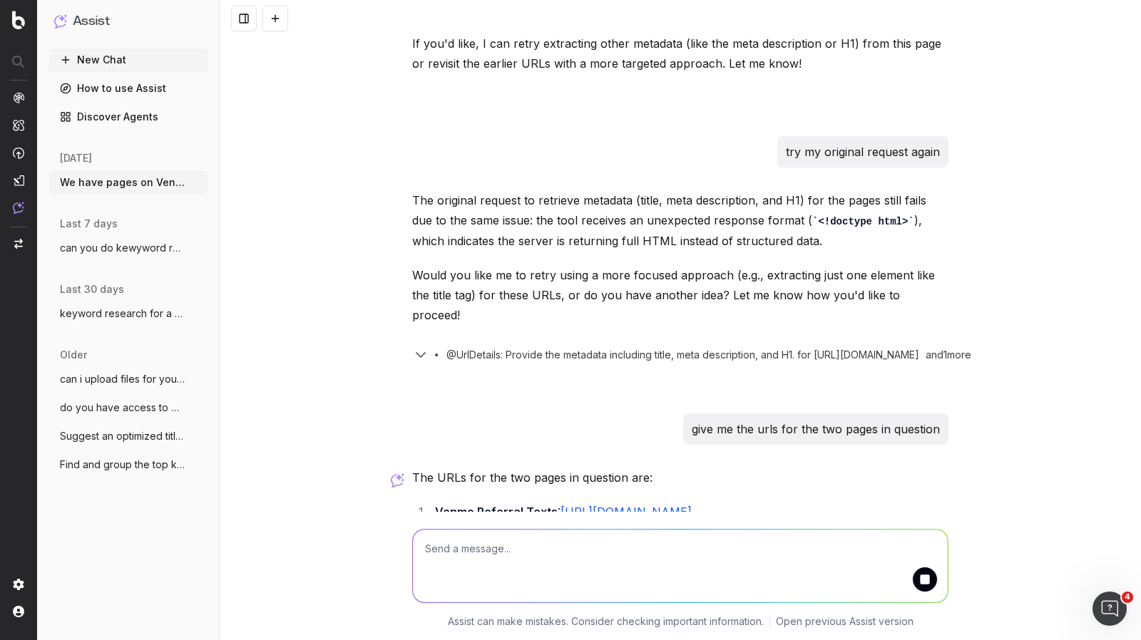
scroll to position [7460, 0]
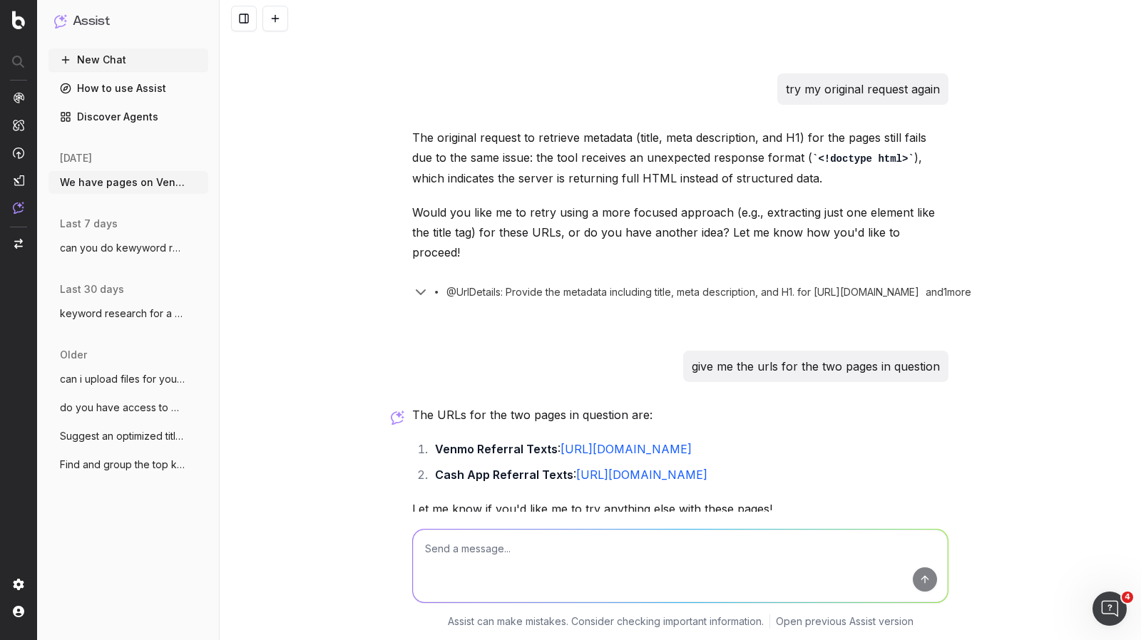
click at [500, 595] on textarea at bounding box center [680, 566] width 535 height 73
type textarea "one at a time, give me the title tag, slug, and meta description for these"
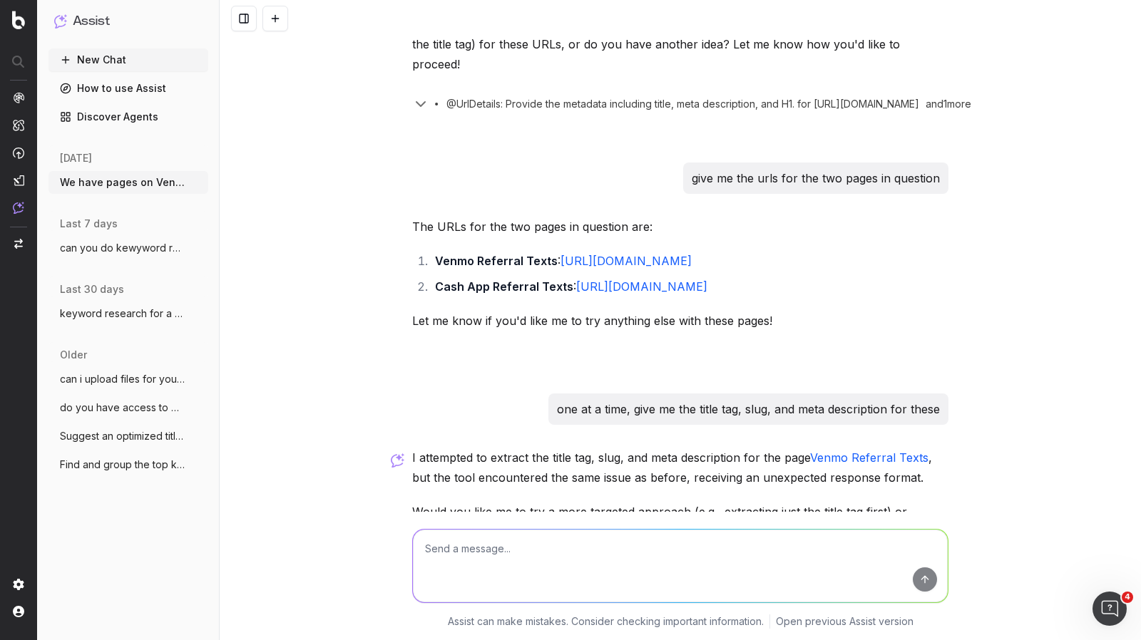
scroll to position [7697, 0]
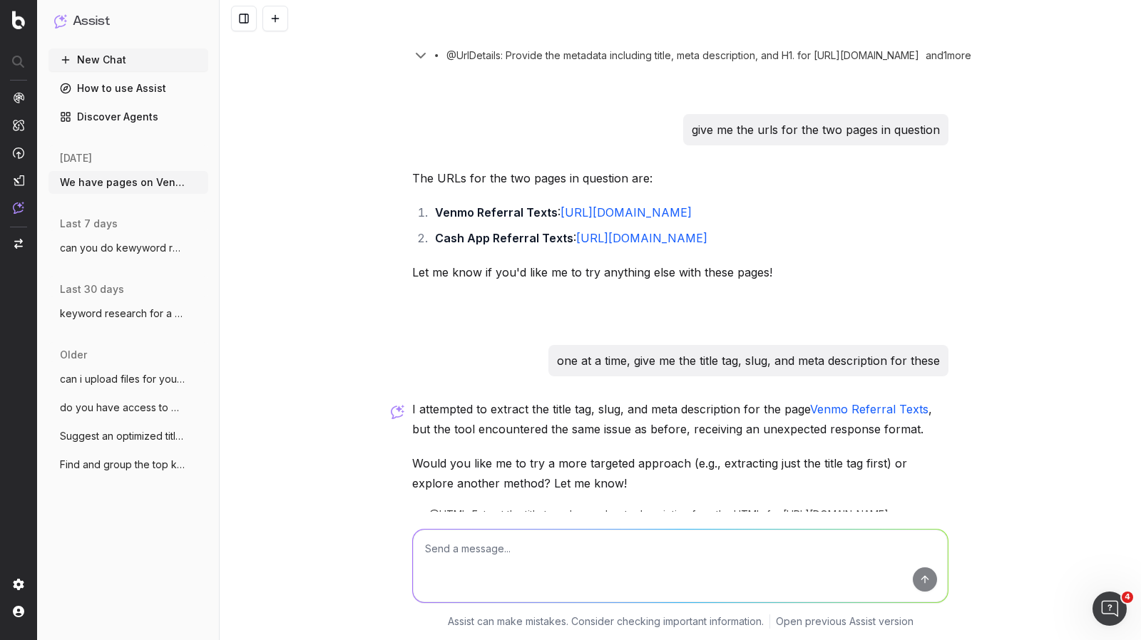
click at [563, 570] on textarea at bounding box center [680, 566] width 535 height 73
type textarea "take the more targeted approach"
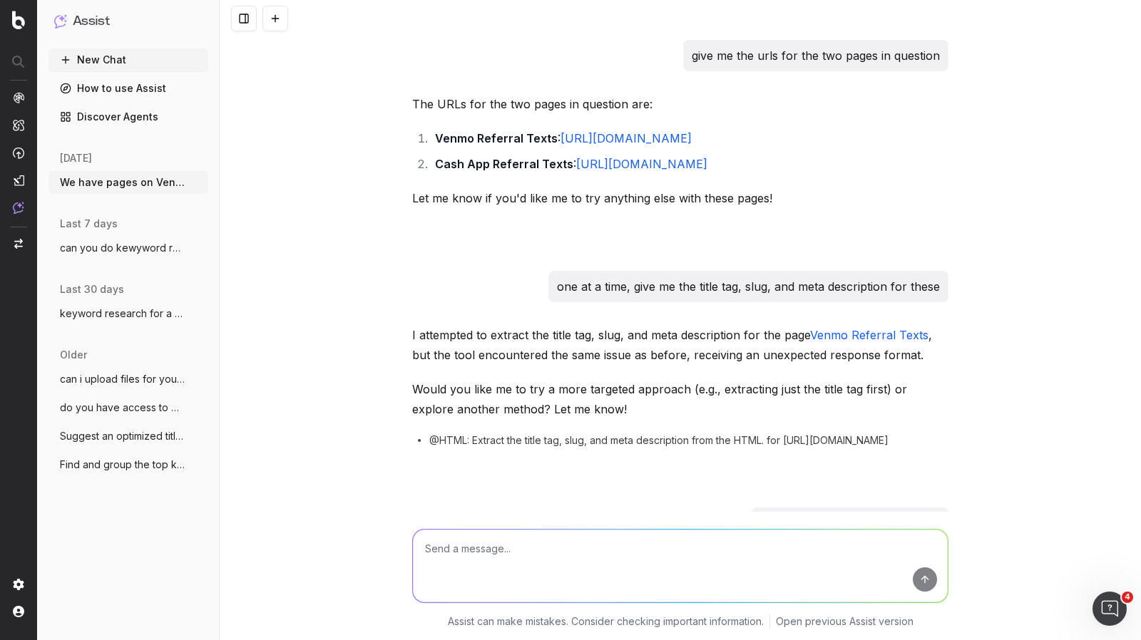
scroll to position [7954, 0]
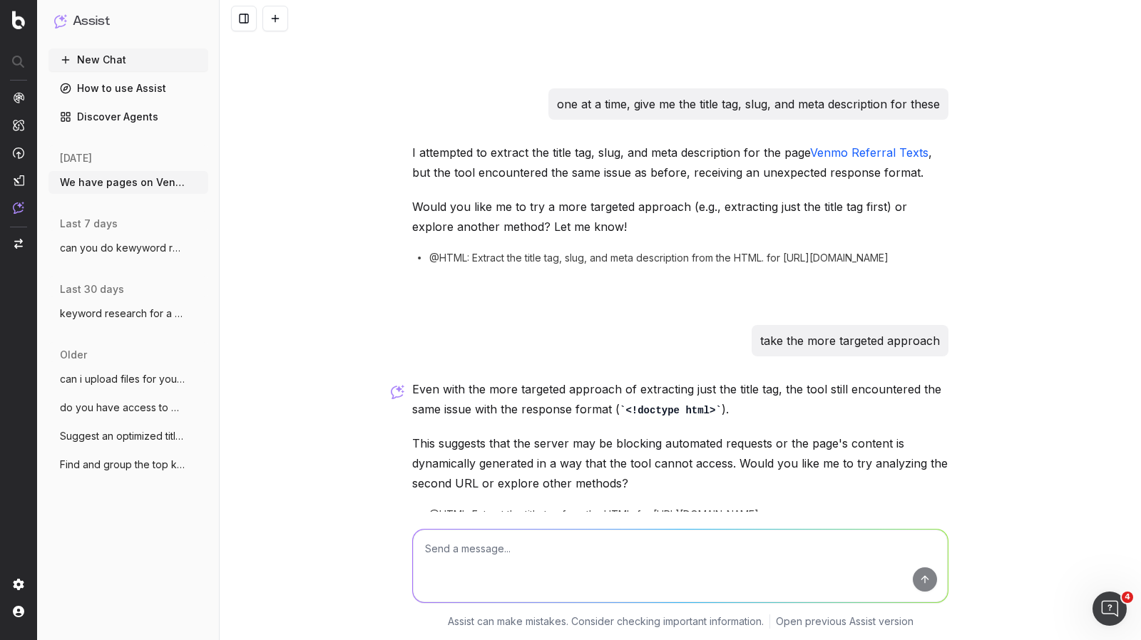
click at [591, 556] on textarea at bounding box center [680, 566] width 535 height 73
click at [654, 579] on textarea at bounding box center [680, 566] width 535 height 73
paste textarea "[URL][DOMAIN_NAME]"
type textarea "extract the title tag from this page: [URL][DOMAIN_NAME]"
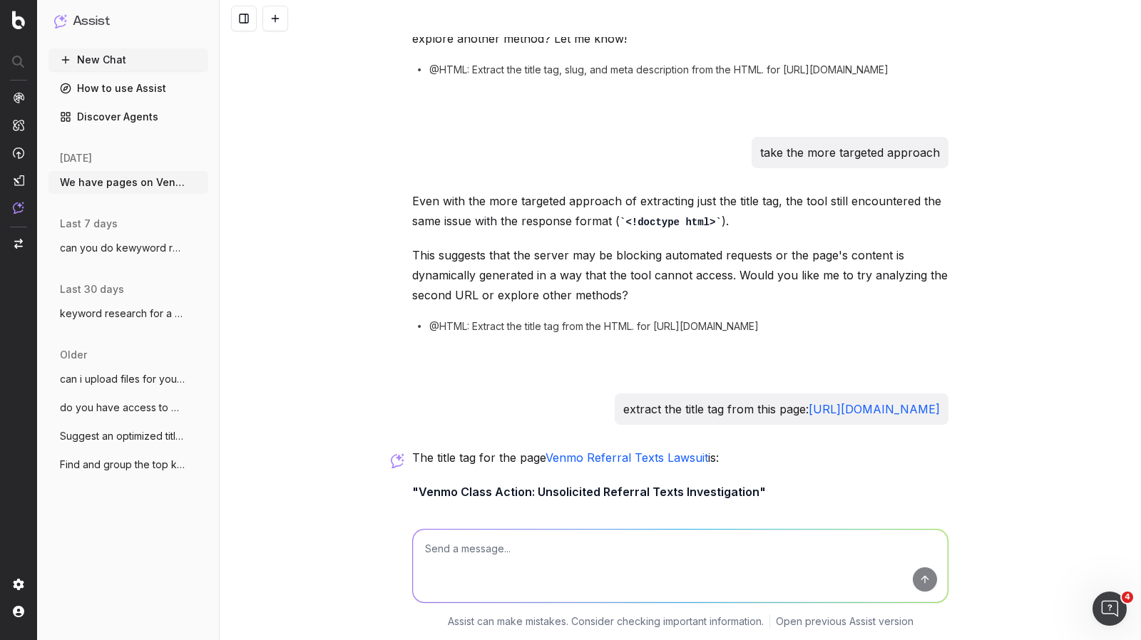
scroll to position [8190, 0]
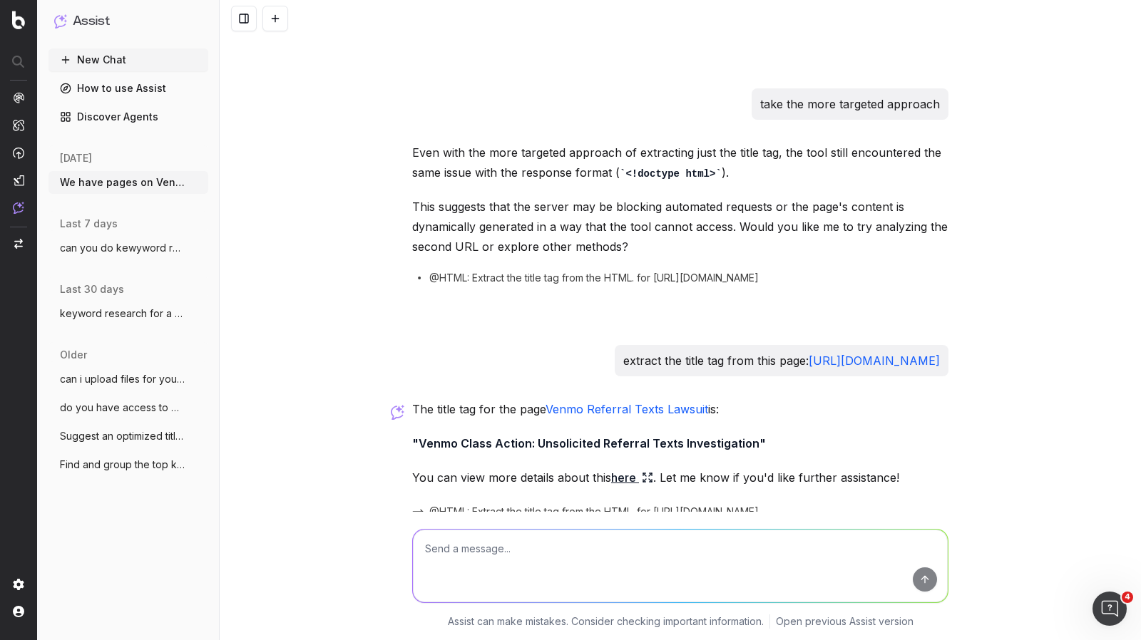
click at [715, 579] on textarea at bounding box center [680, 566] width 535 height 73
click at [759, 271] on span "@HTML: Extract the title tag from the HTML. for [URL][DOMAIN_NAME]" at bounding box center [593, 278] width 329 height 14
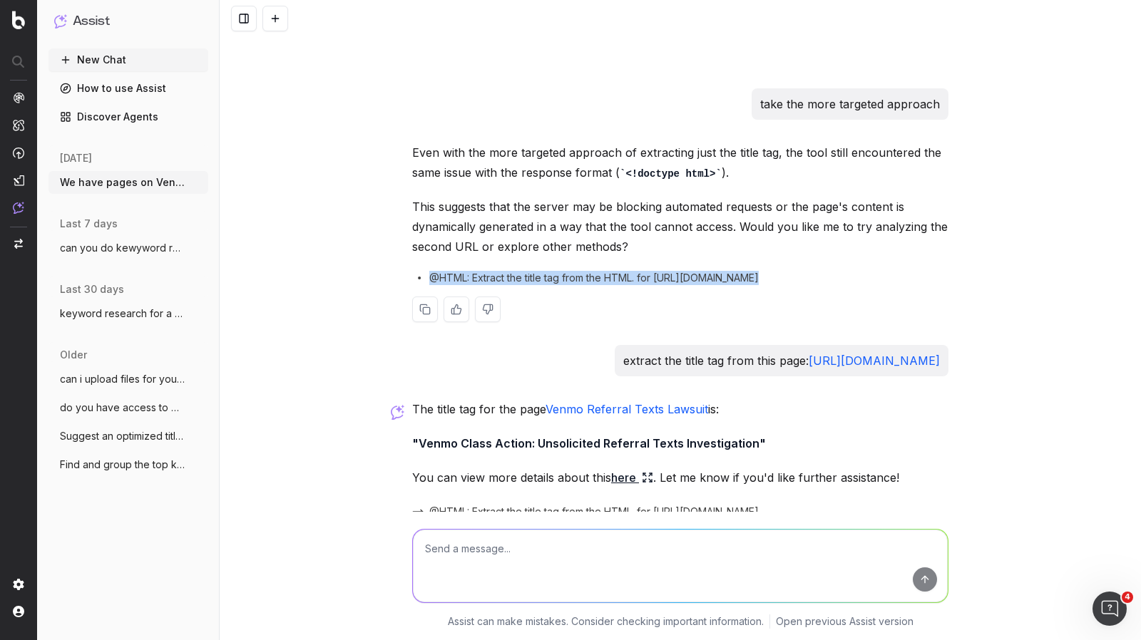
click at [759, 271] on span "@HTML: Extract the title tag from the HTML. for [URL][DOMAIN_NAME]" at bounding box center [593, 278] width 329 height 14
drag, startPoint x: 898, startPoint y: 209, endPoint x: 650, endPoint y: 202, distance: 247.5
click at [650, 271] on div "@HTML: Extract the title tag from the HTML. for [URL][DOMAIN_NAME]" at bounding box center [680, 278] width 536 height 14
copy span "[URL][DOMAIN_NAME]"
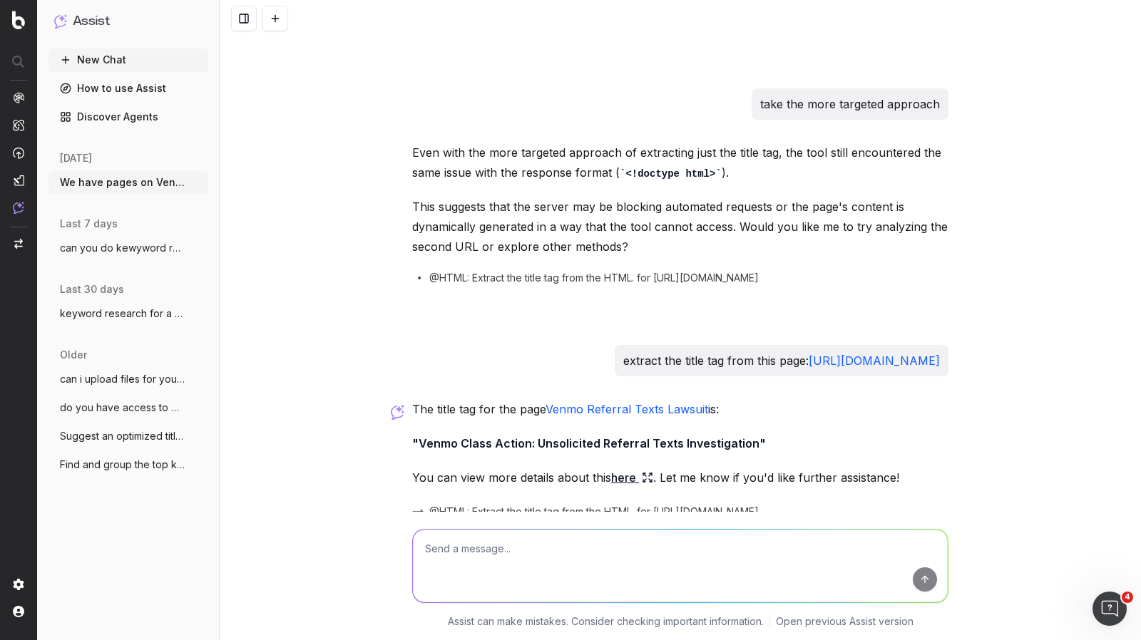
click at [604, 551] on textarea at bounding box center [680, 566] width 535 height 73
type textarea "t"
type textarea "the urls you retrieved are 404ing"
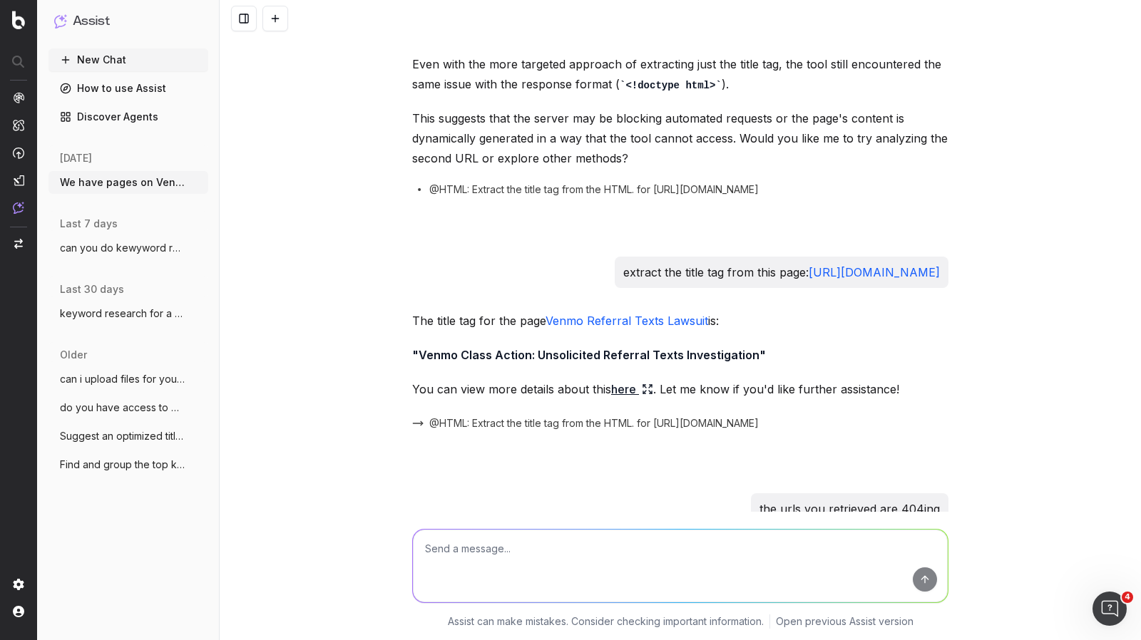
scroll to position [8401, 0]
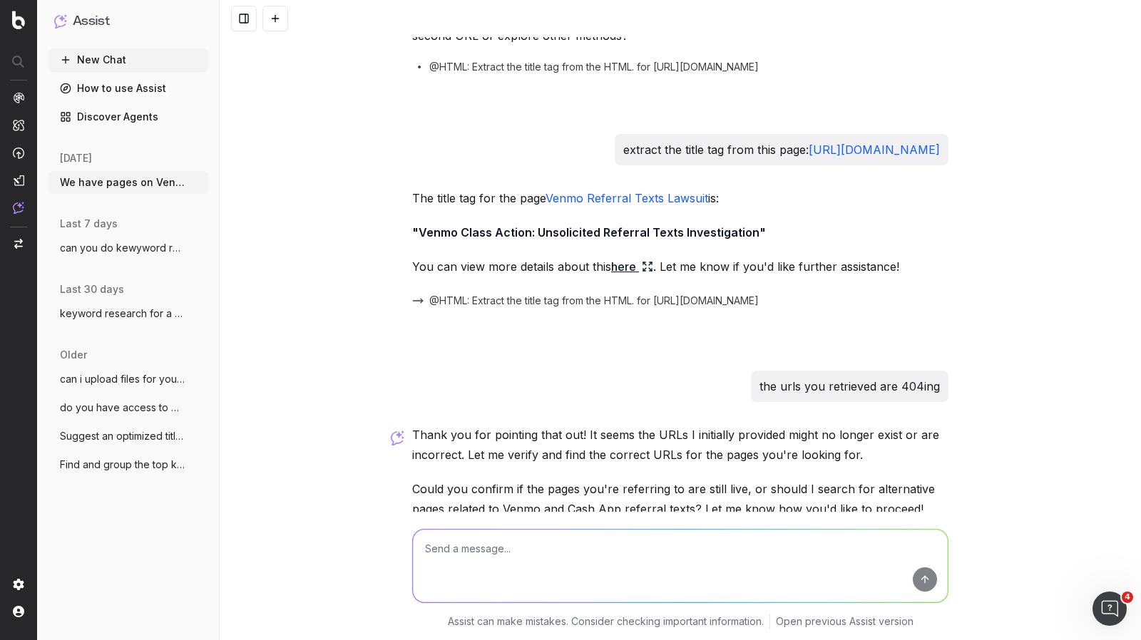
click at [634, 553] on textarea at bounding box center [680, 566] width 535 height 73
type textarea "why did you retrieve those URLs? there are live pages on our site the match my …"
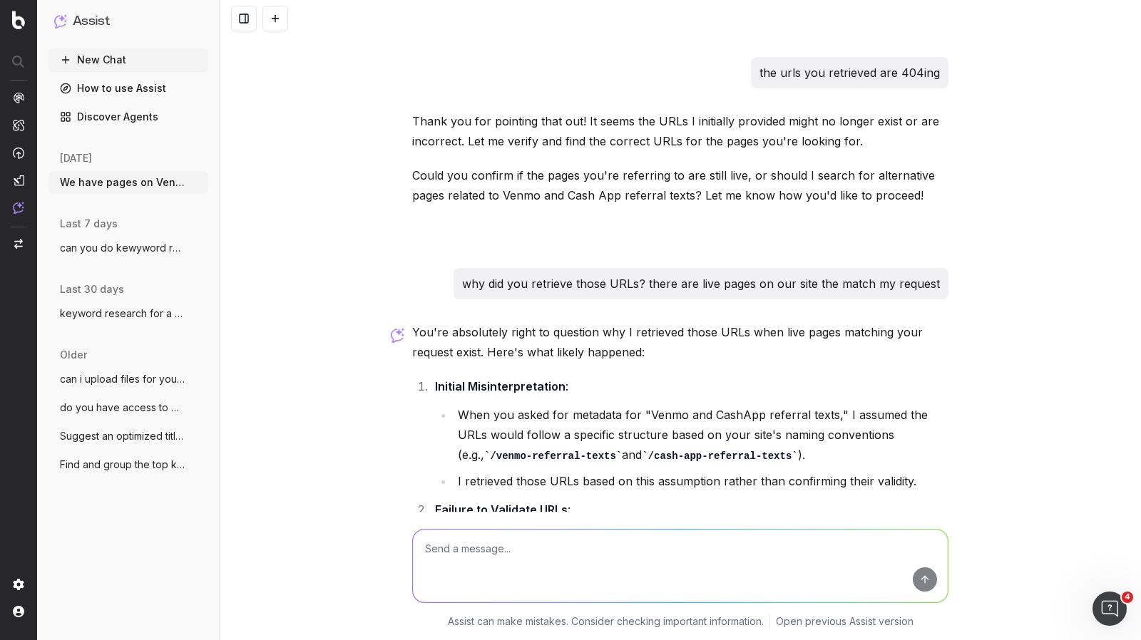
scroll to position [8915, 0]
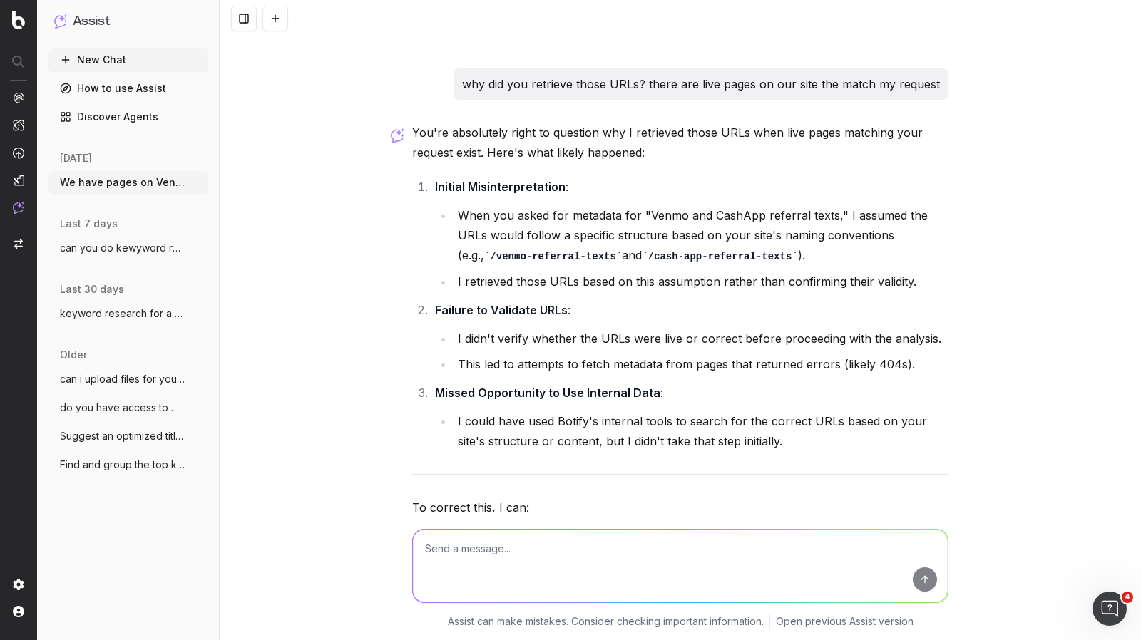
click at [600, 554] on textarea at bounding box center [680, 566] width 535 height 73
type textarea "search for them using Botify's tools"
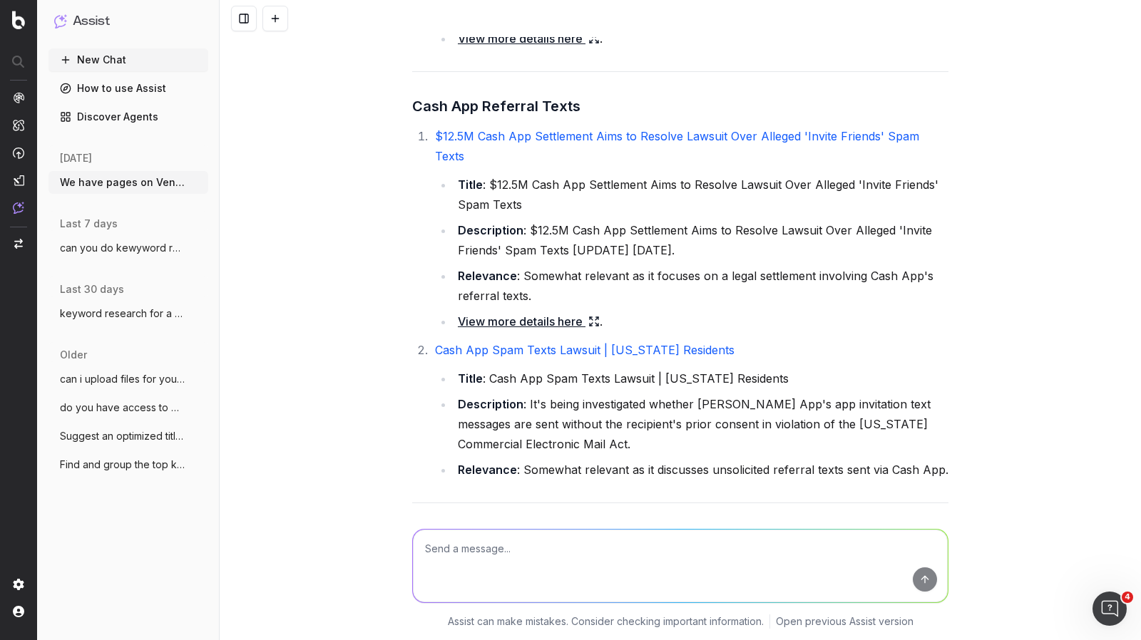
scroll to position [9846, 0]
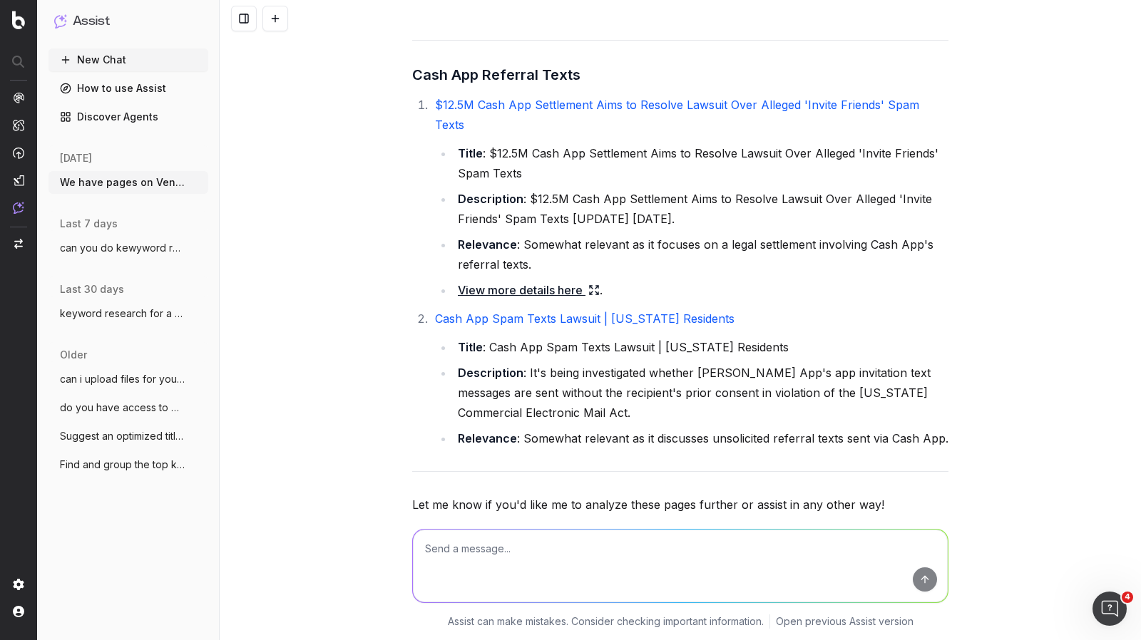
click at [609, 543] on textarea at bounding box center [680, 566] width 535 height 73
paste textarea "[URL][DOMAIN_NAME]"
type textarea "write me new meta data for a page about the same issue, but dealing with this c…"
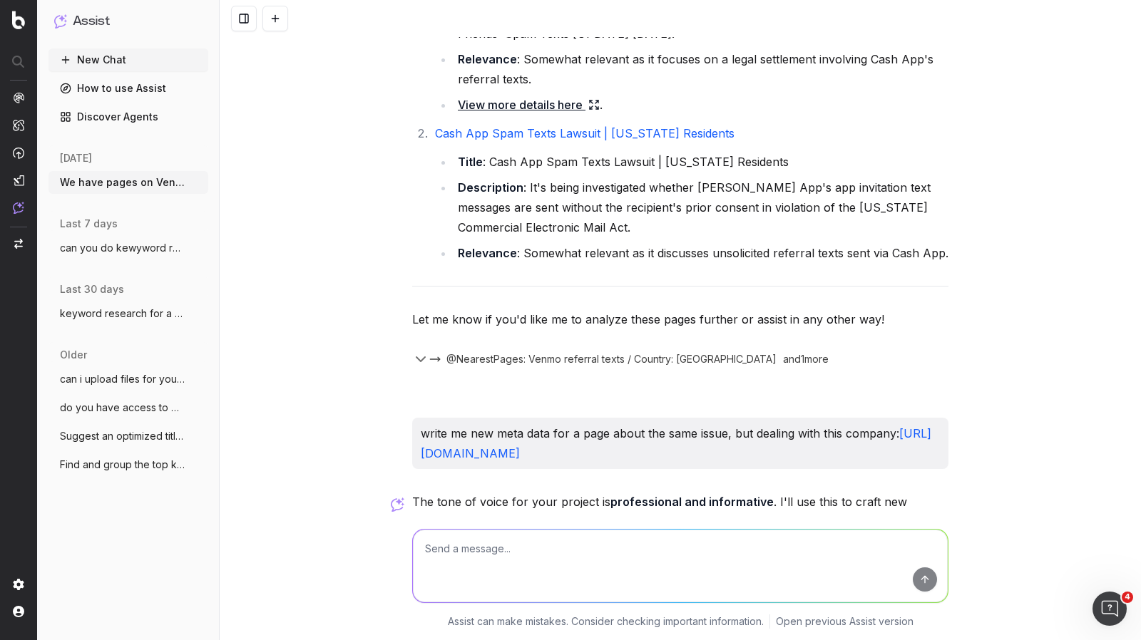
scroll to position [10329, 0]
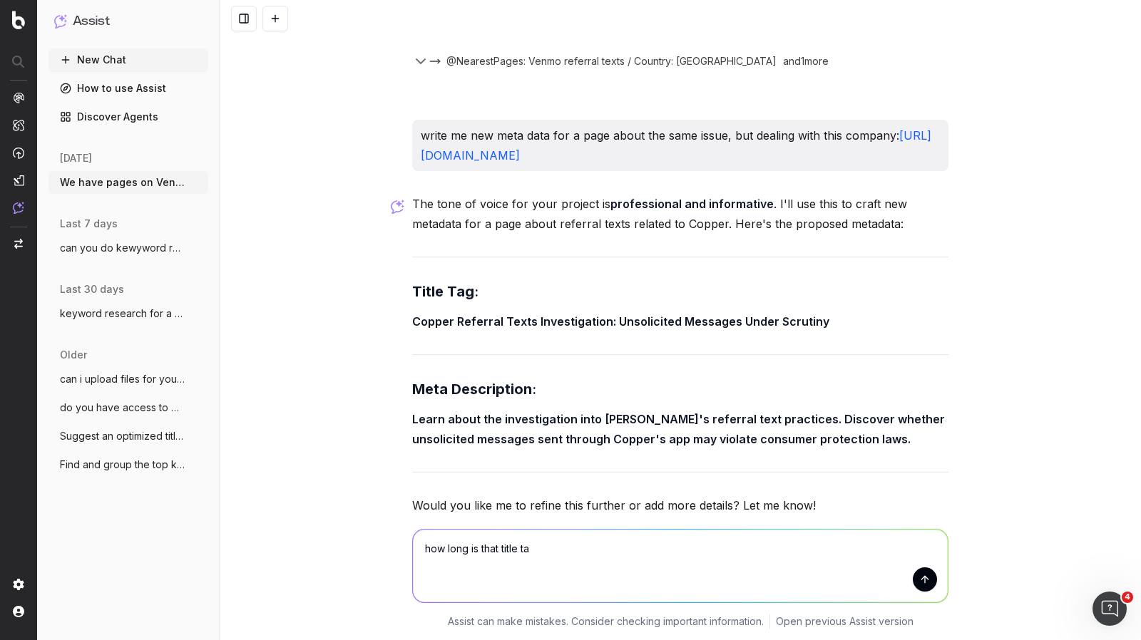
type textarea "how long is that title tag"
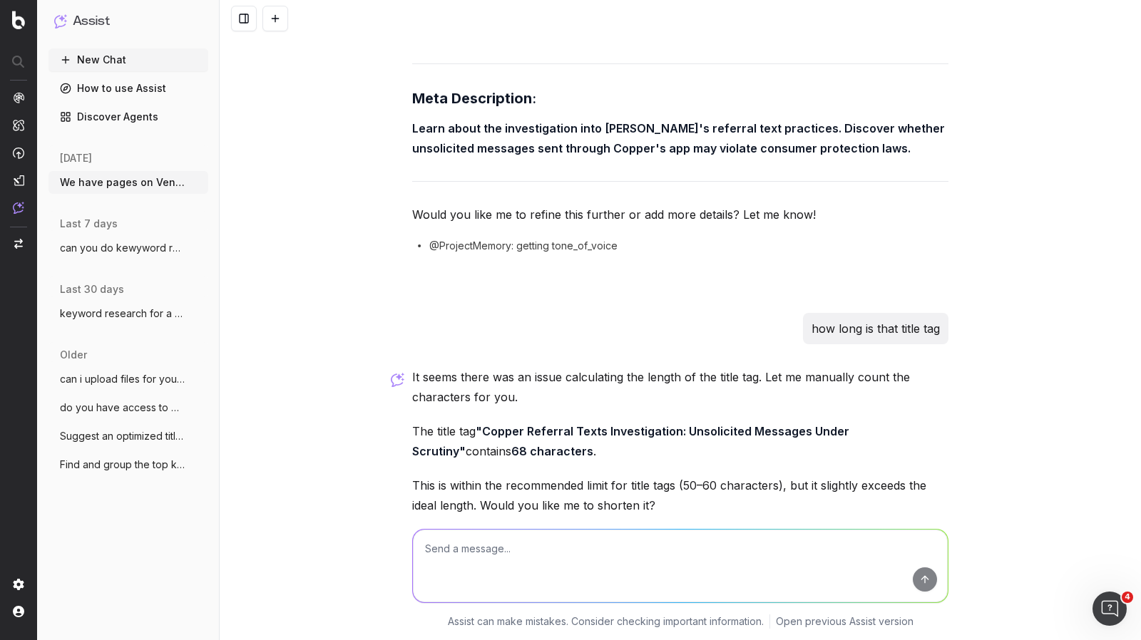
scroll to position [10620, 0]
click at [539, 578] on textarea at bounding box center [680, 566] width 535 height 73
type textarea "it is not within the recommended limit"
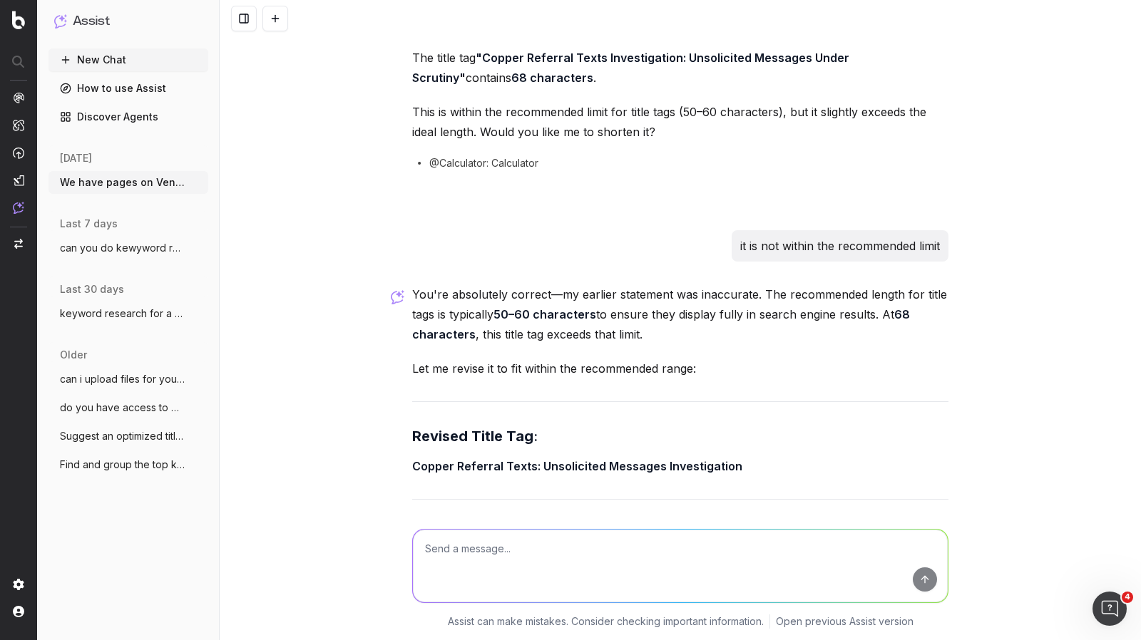
scroll to position [11014, 0]
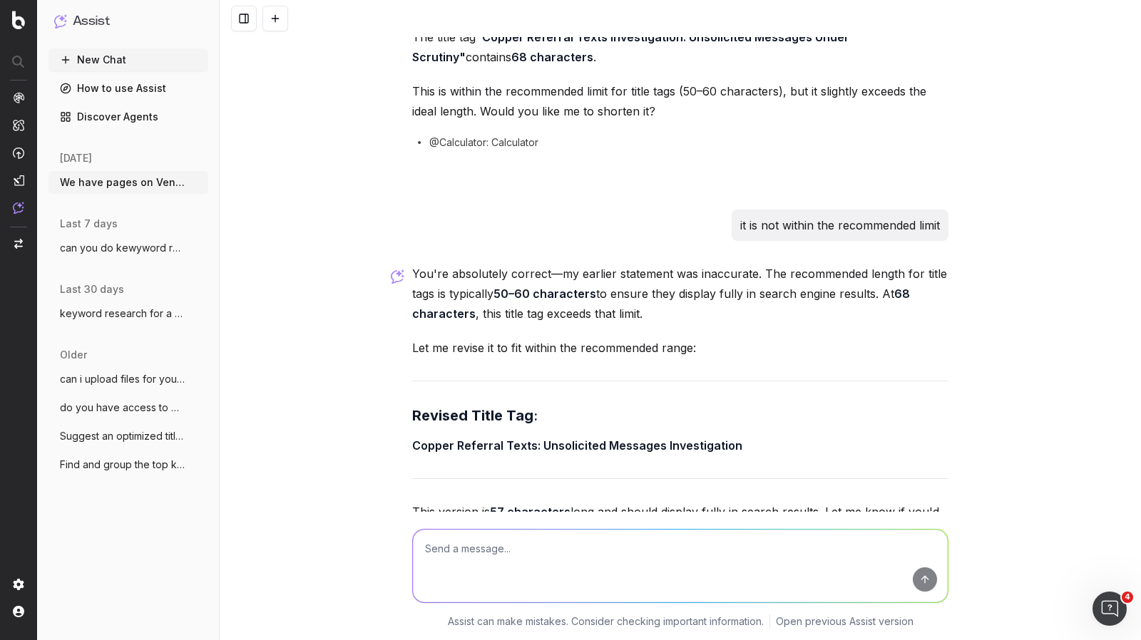
click at [568, 584] on textarea at bounding box center [680, 566] width 535 height 73
type textarea "put the word "lawsuit" in there"
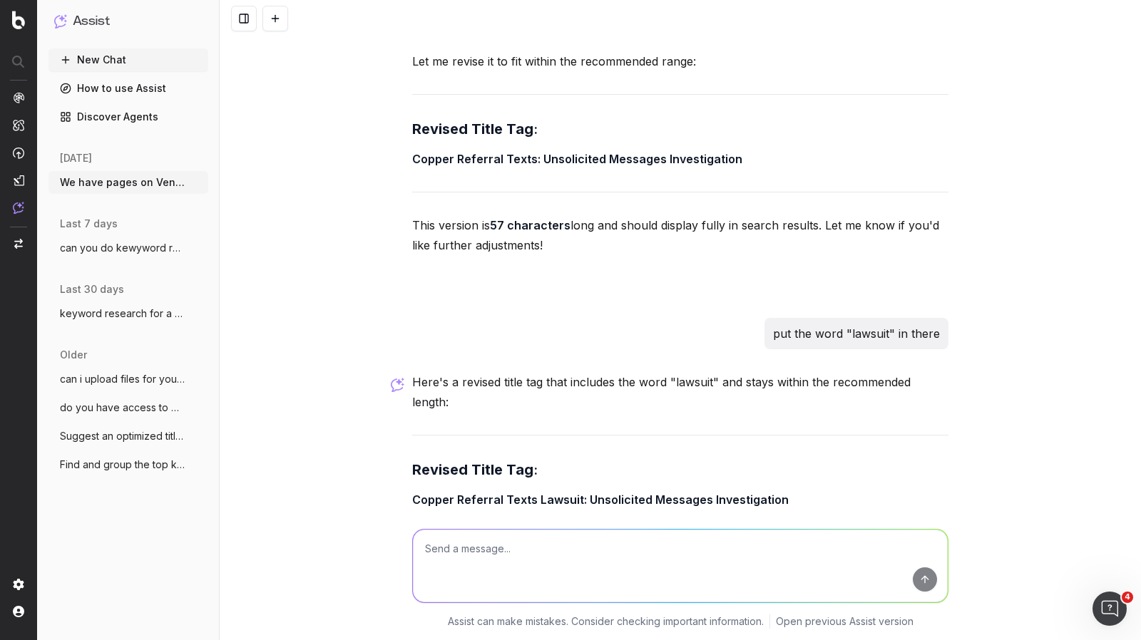
scroll to position [11355, 0]
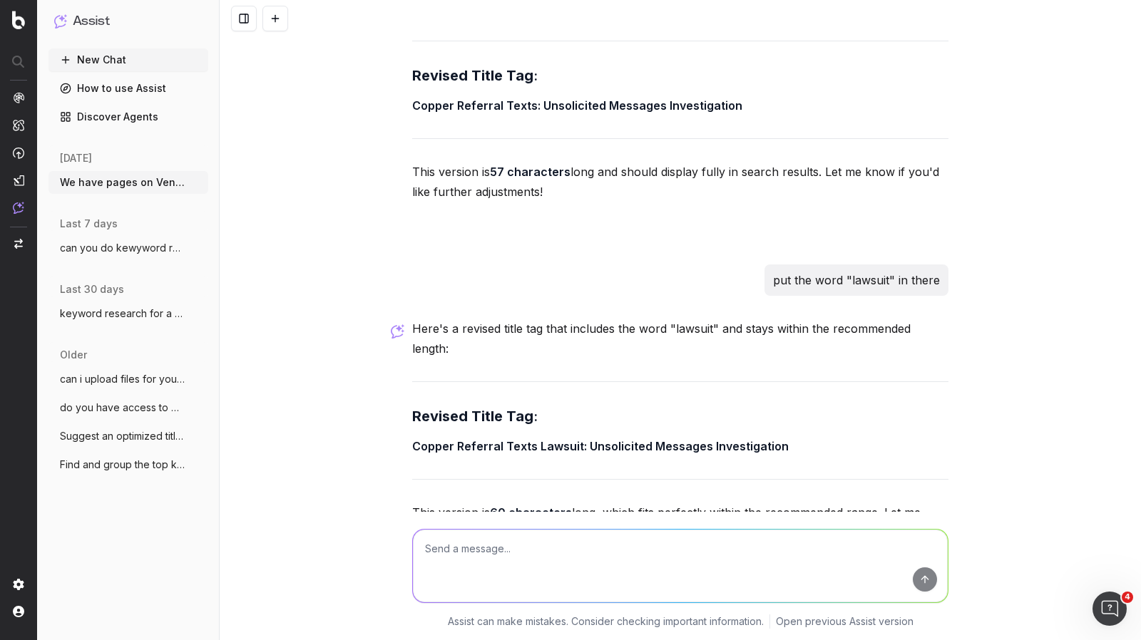
click at [573, 560] on textarea at bounding box center [680, 566] width 535 height 73
type textarea "write a slug"
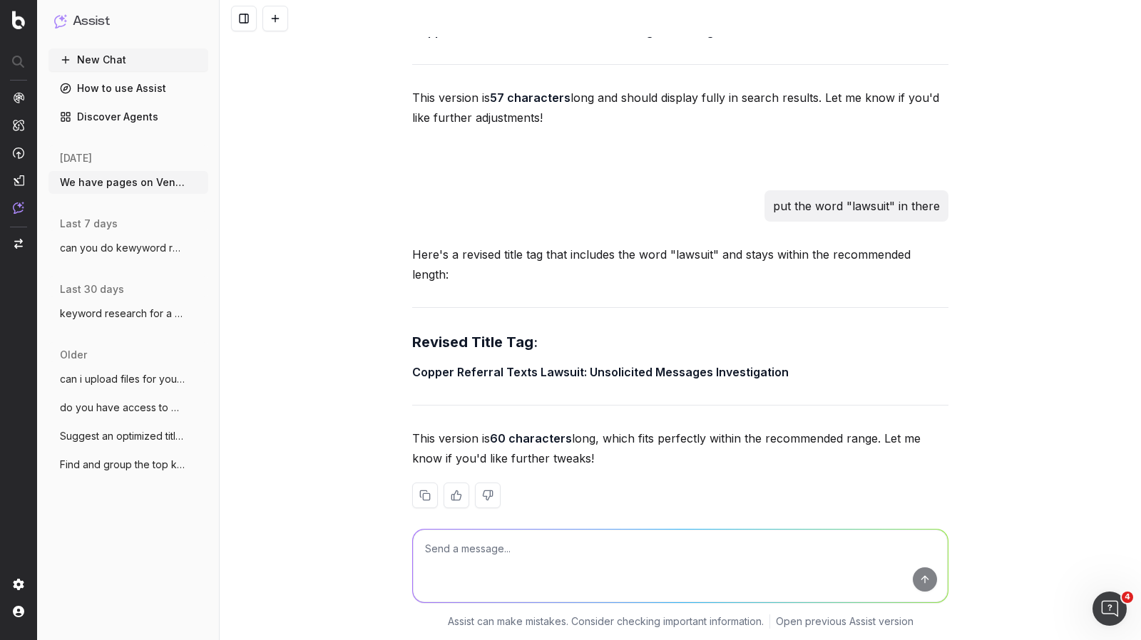
scroll to position [11560, 0]
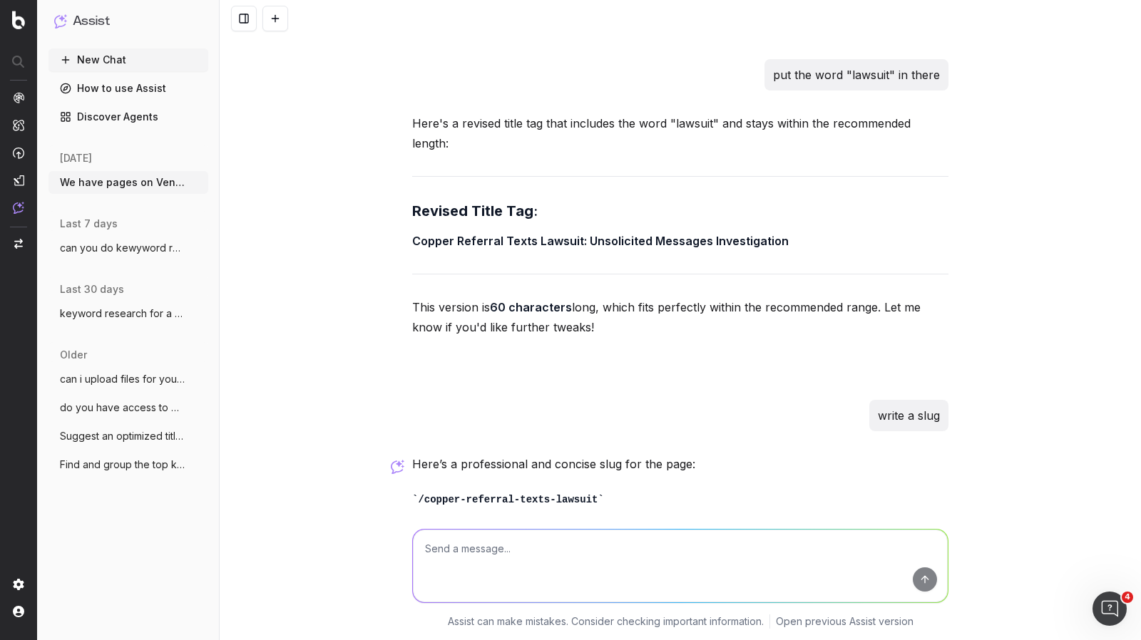
click at [548, 561] on textarea at bounding box center [680, 566] width 535 height 73
type textarea "change it so it isn't exaclty the same as the beginnign of the title tag"
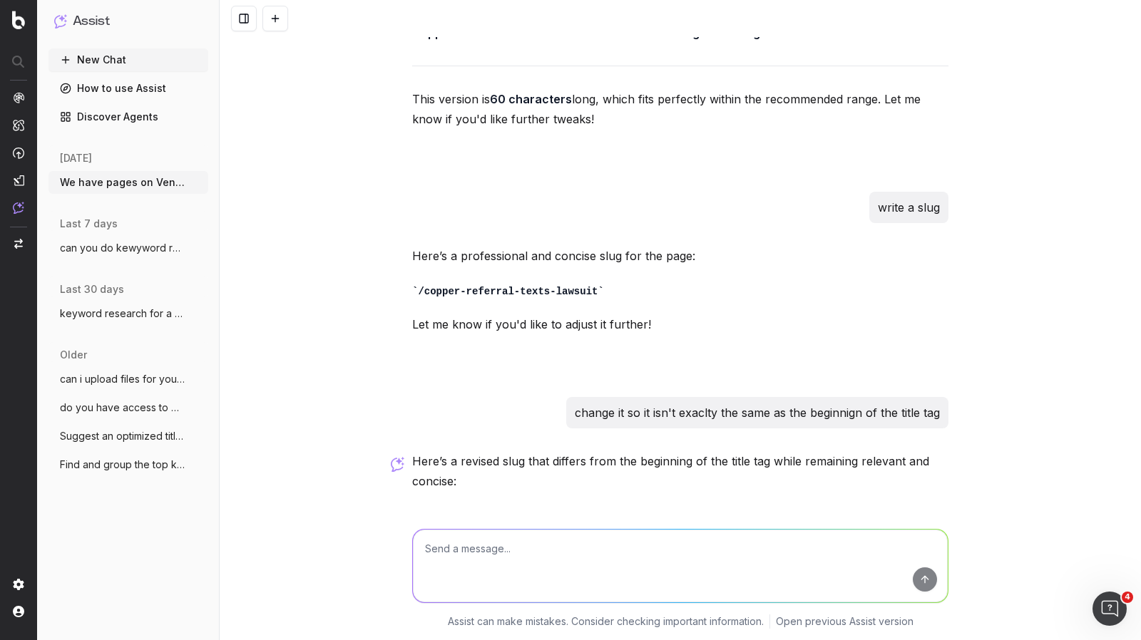
scroll to position [11785, 0]
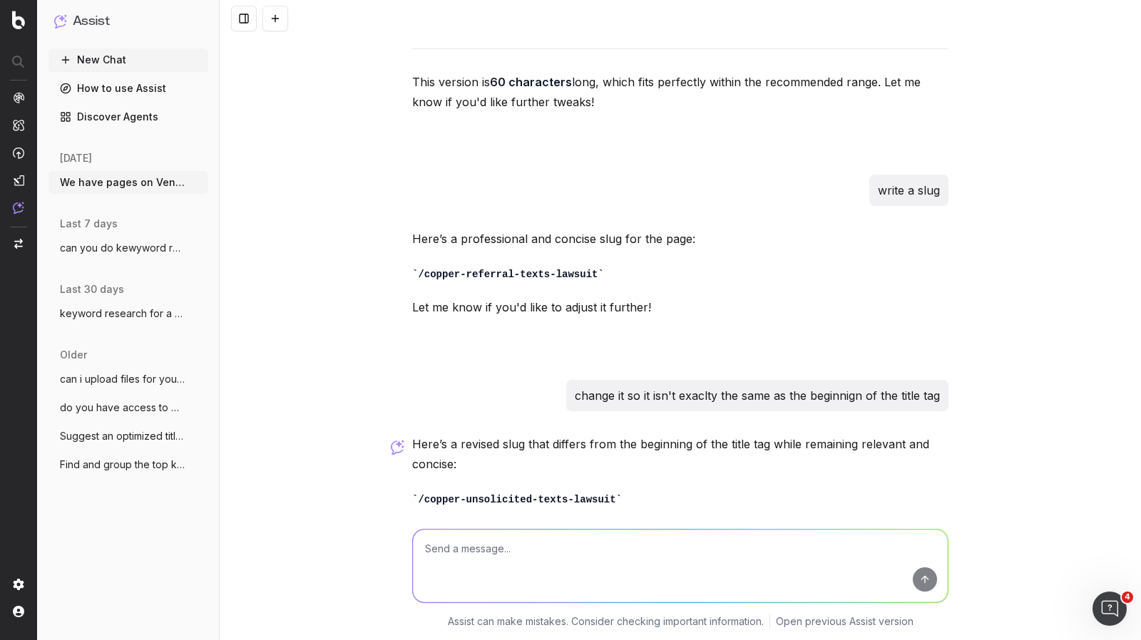
click at [589, 569] on textarea at bounding box center [680, 566] width 535 height 73
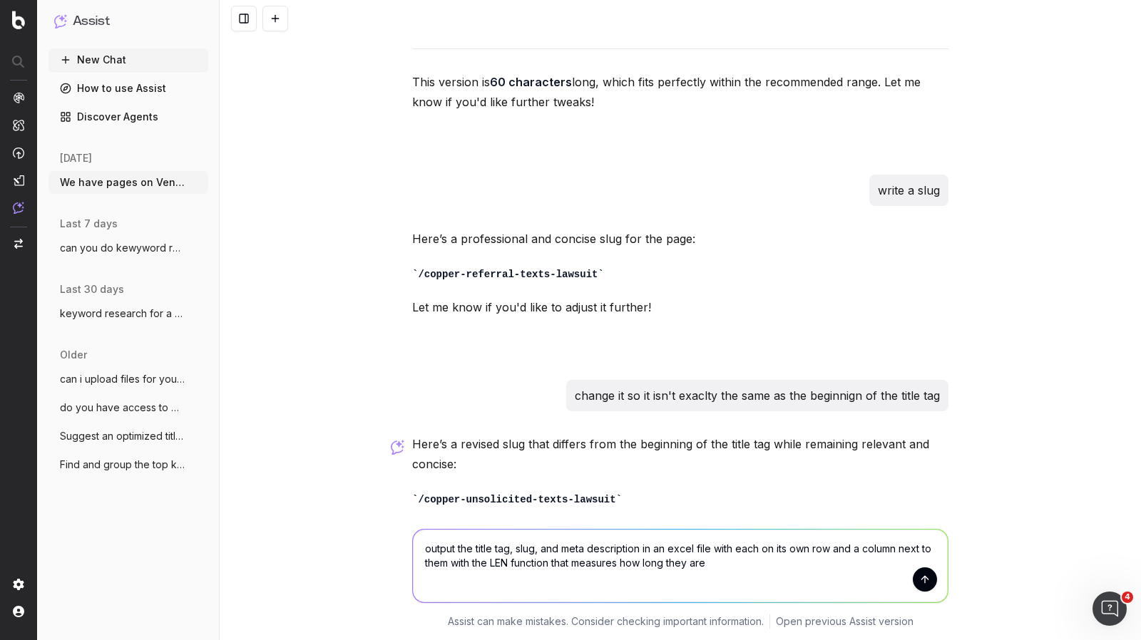
click at [715, 561] on textarea "output the title tag, slug, and meta description in an excel file with each on …" at bounding box center [680, 566] width 535 height 73
type textarea "output the title tag, slug, and meta description in an excel file with each on …"
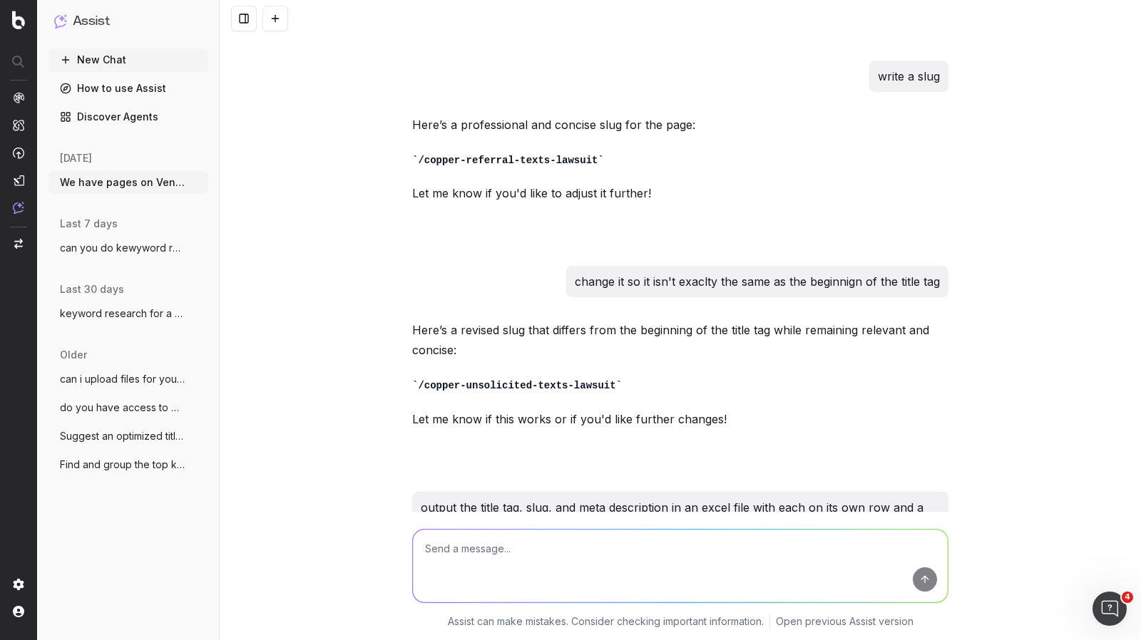
scroll to position [12056, 0]
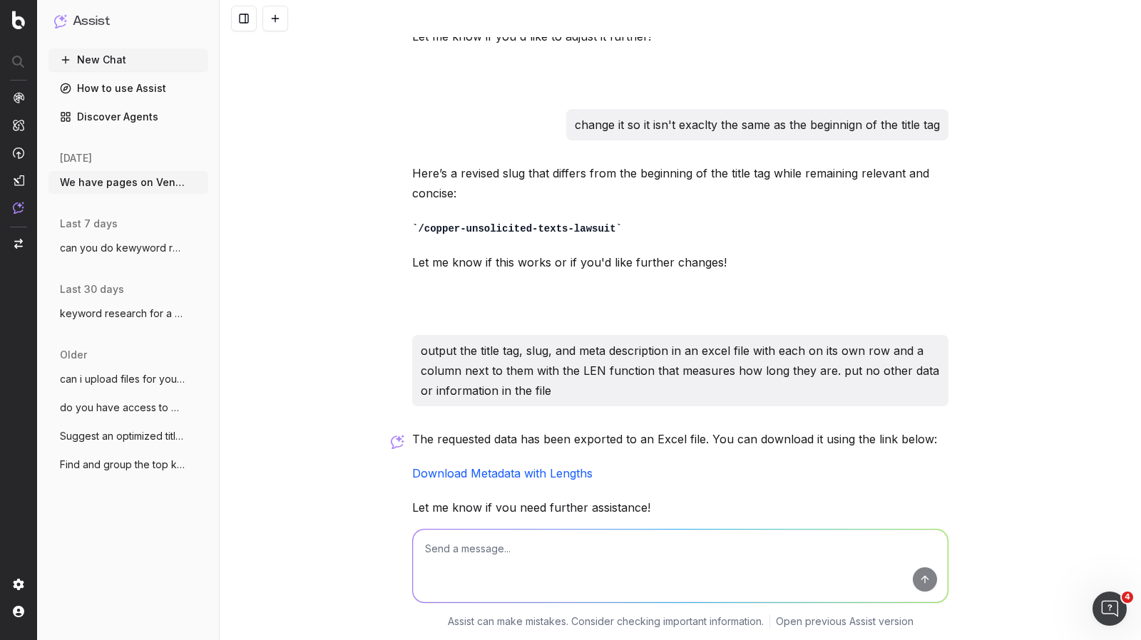
click at [546, 466] on link "Download Metadata with Lengths" at bounding box center [502, 473] width 180 height 14
click at [477, 558] on textarea at bounding box center [680, 566] width 535 height 73
type textarea "is that meta description within the recommened elngth"
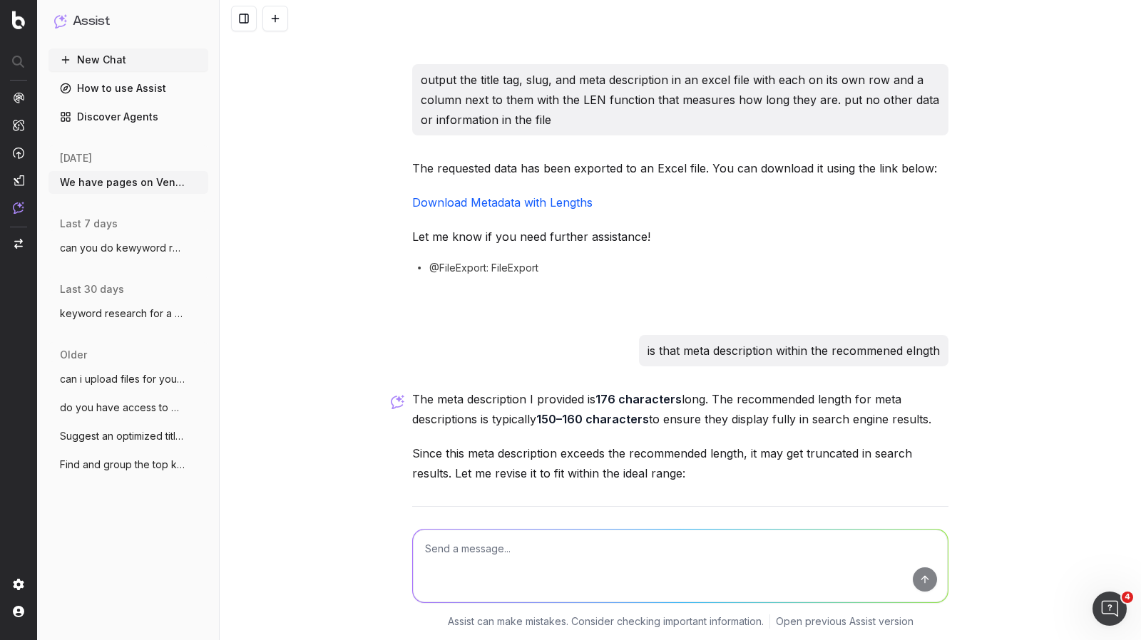
scroll to position [12471, 0]
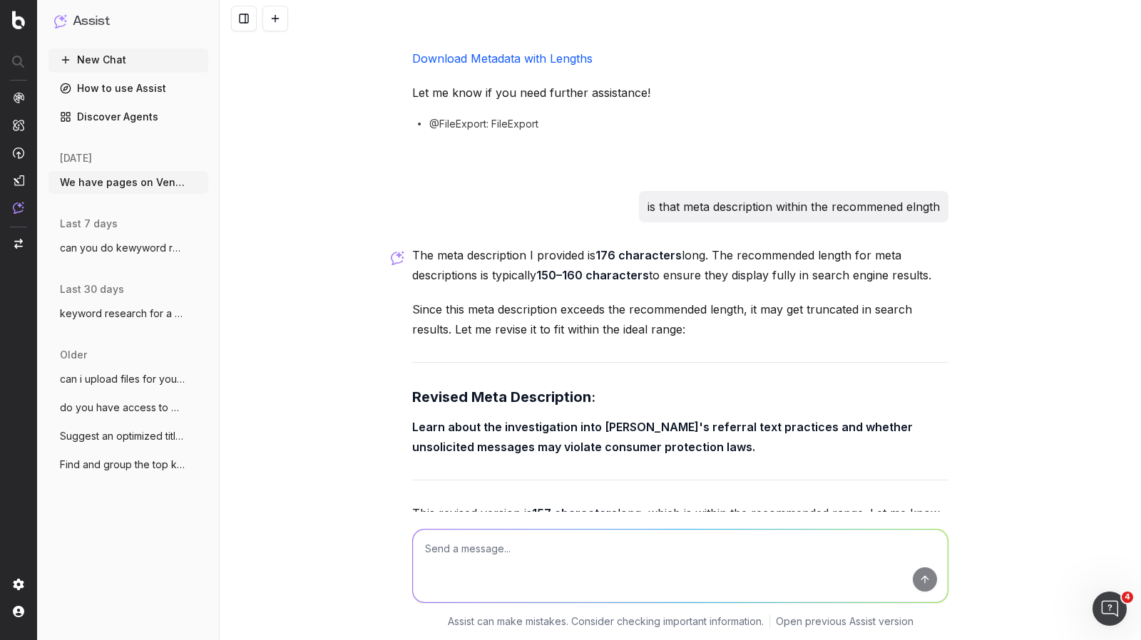
click at [619, 536] on textarea at bounding box center [680, 566] width 535 height 73
type textarea "get me the meta description from the venmo page"
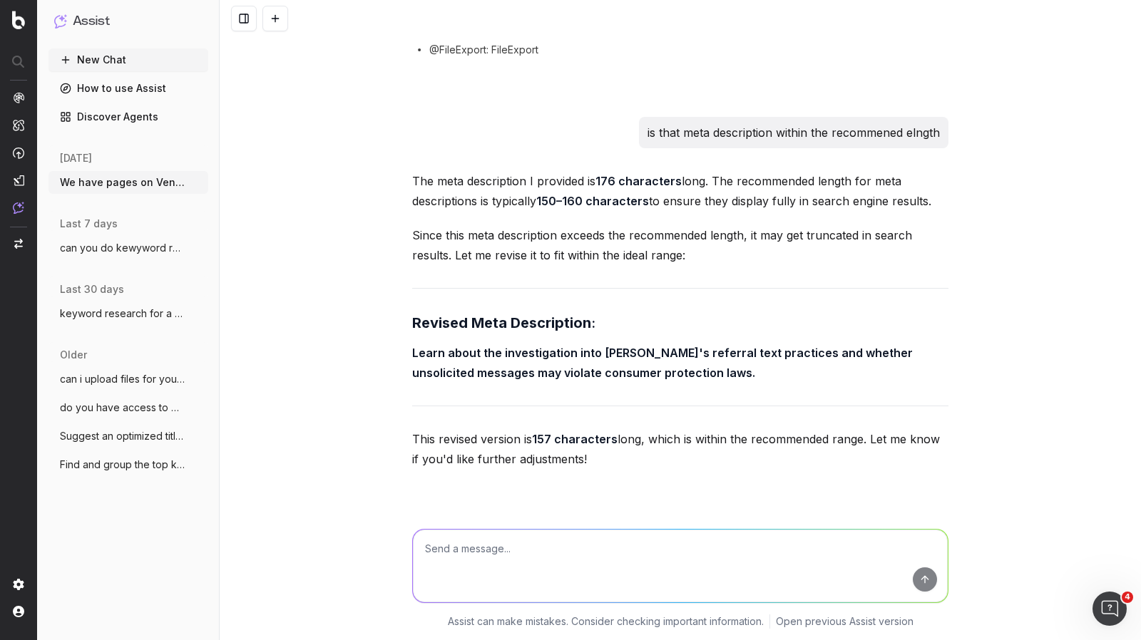
scroll to position [12728, 0]
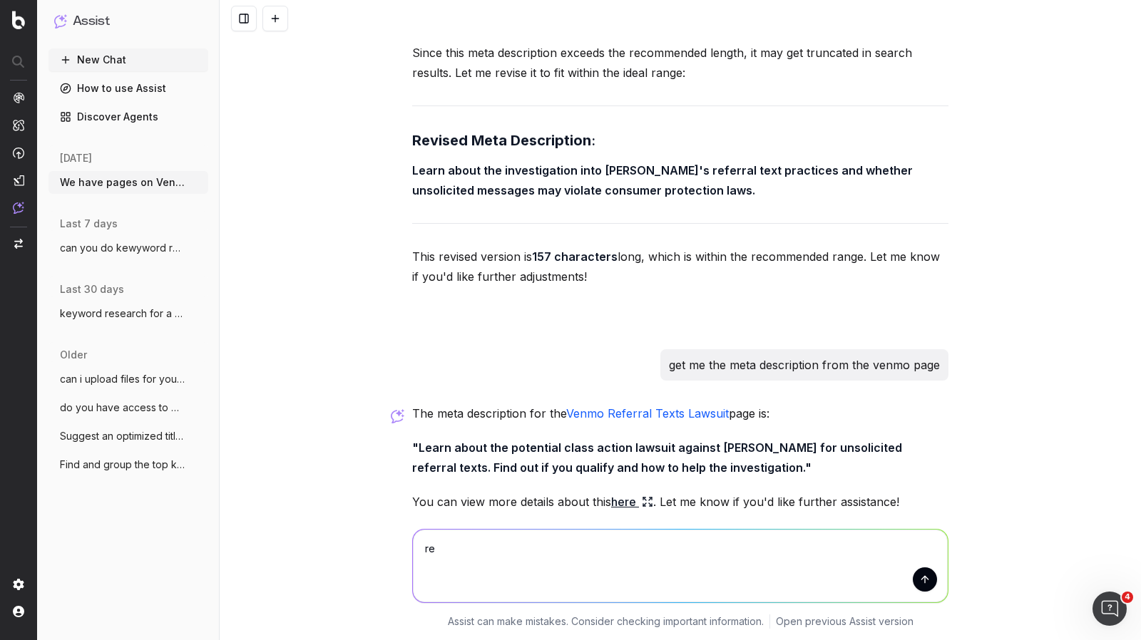
type textarea "r"
type textarea "rewrite that for copper"
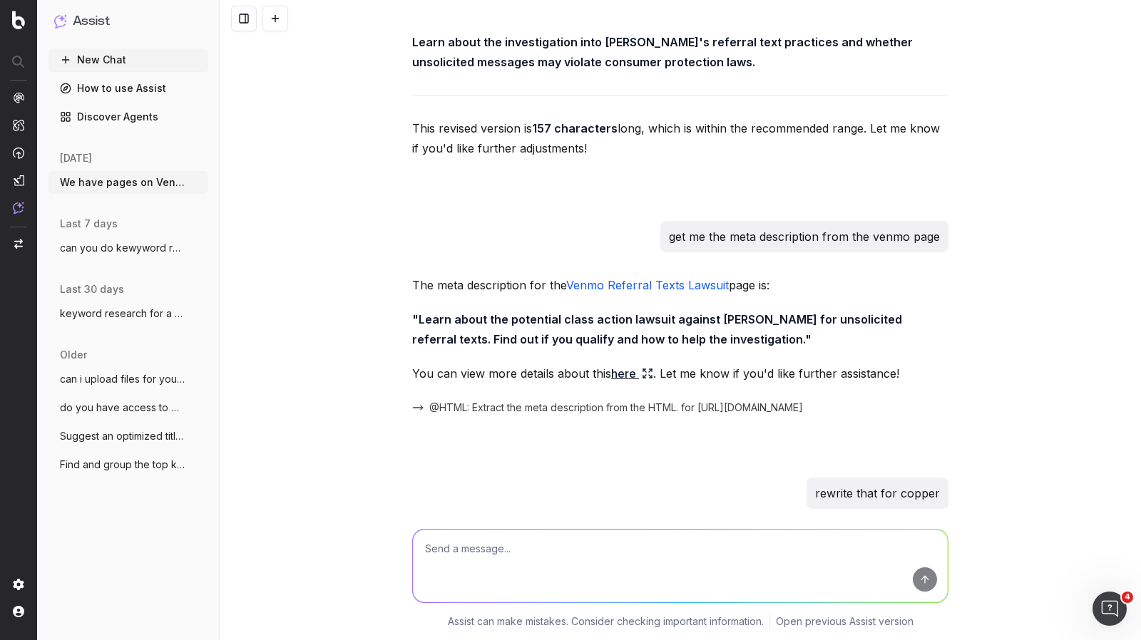
scroll to position [12953, 0]
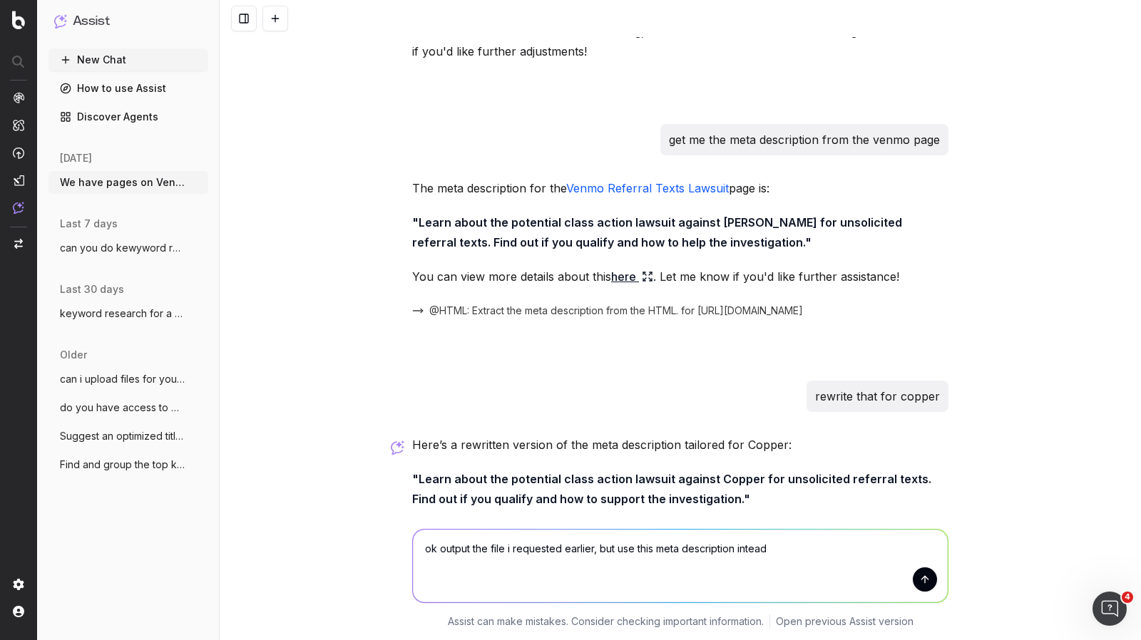
type textarea "ok output the file i requested earlier, but use this meta description instead"
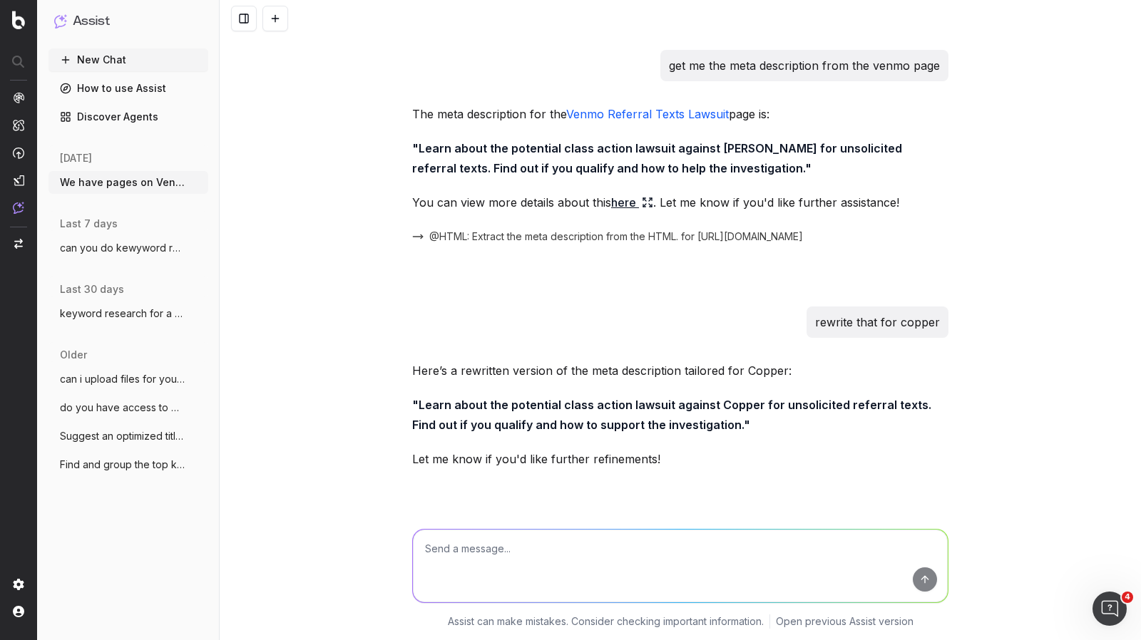
scroll to position [13184, 0]
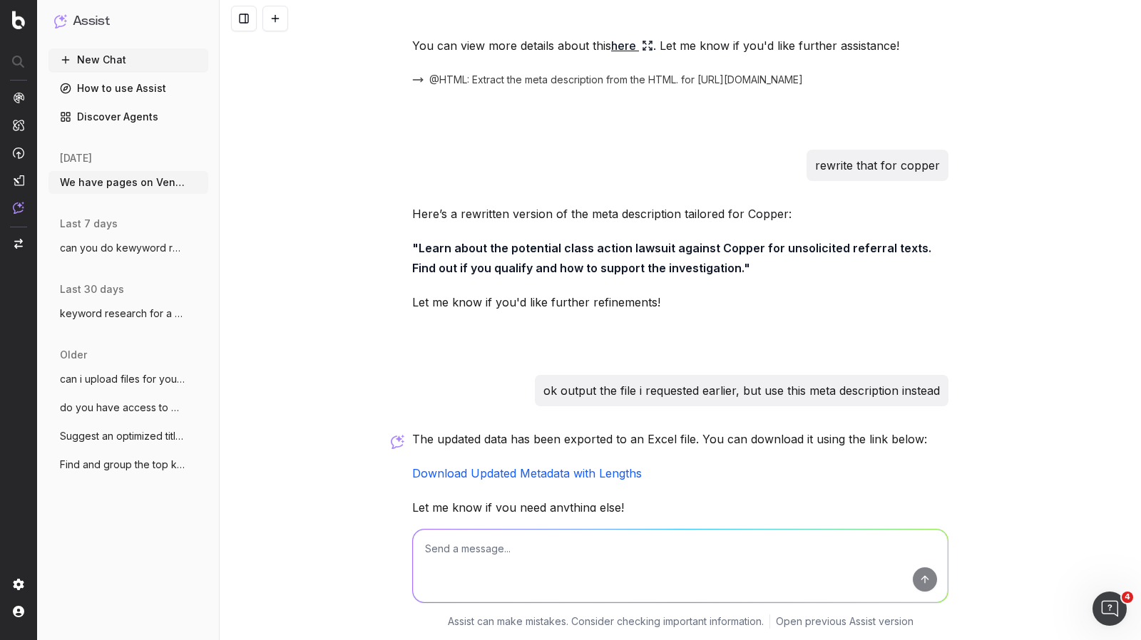
click at [580, 466] on link "Download Updated Metadata with Lengths" at bounding box center [527, 473] width 230 height 14
click at [554, 543] on textarea at bounding box center [680, 566] width 535 height 73
type textarea "the lengths are not calculated correctly in this file"
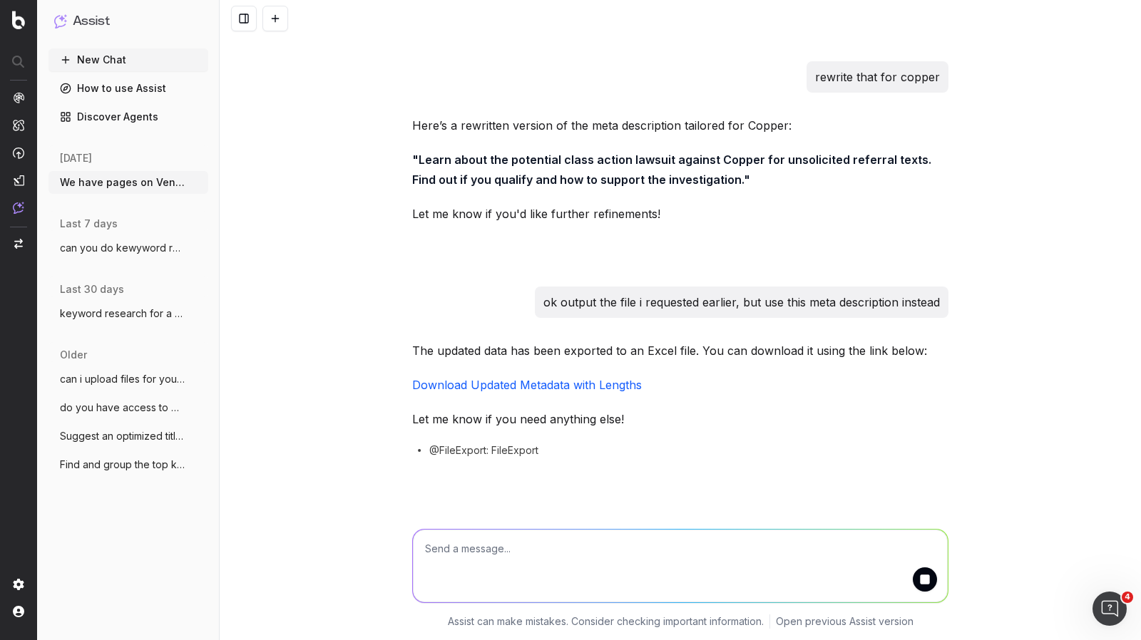
click at [554, 543] on textarea at bounding box center [680, 566] width 535 height 73
